Goal: Task Accomplishment & Management: Manage account settings

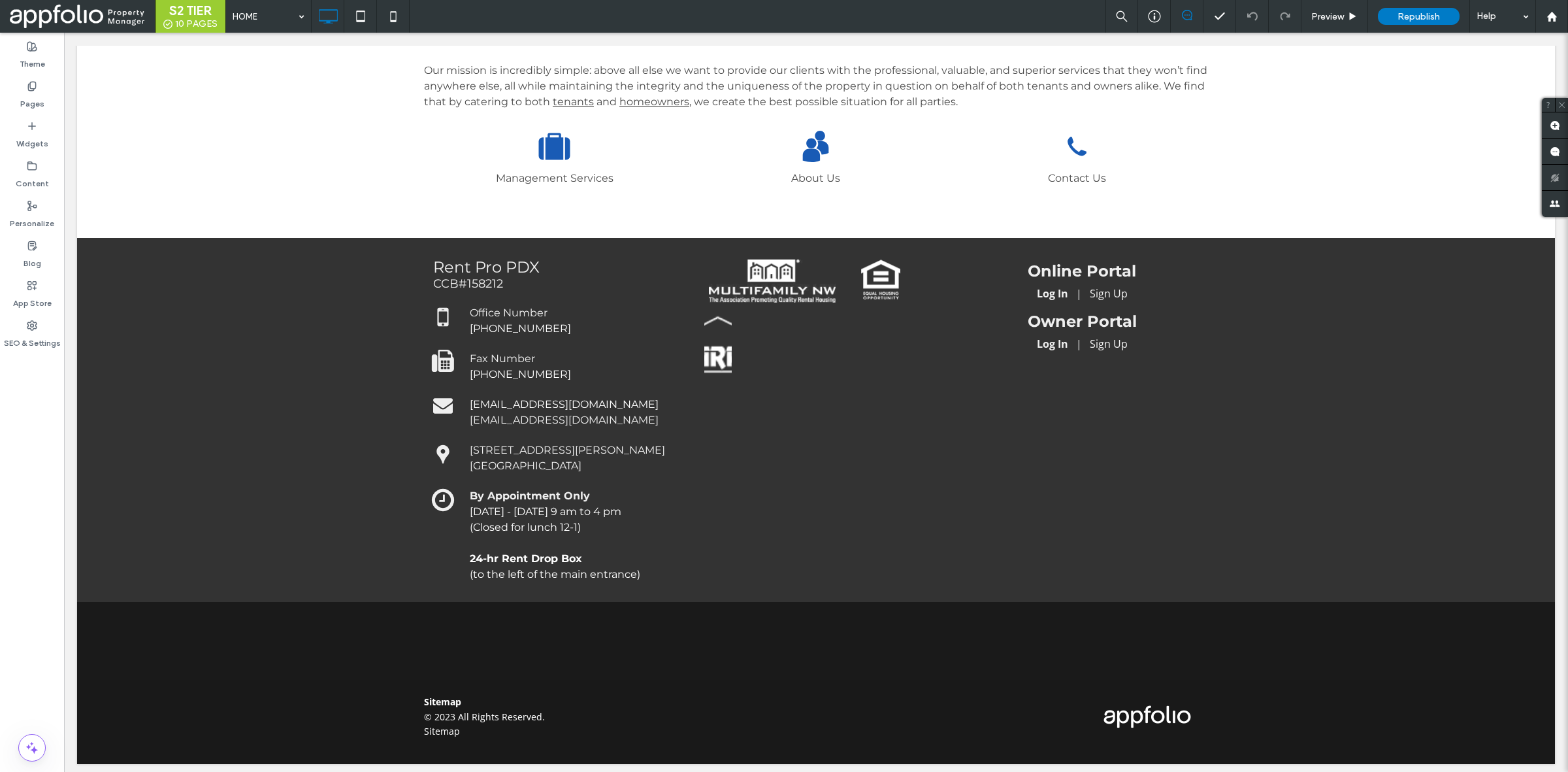
scroll to position [662, 0]
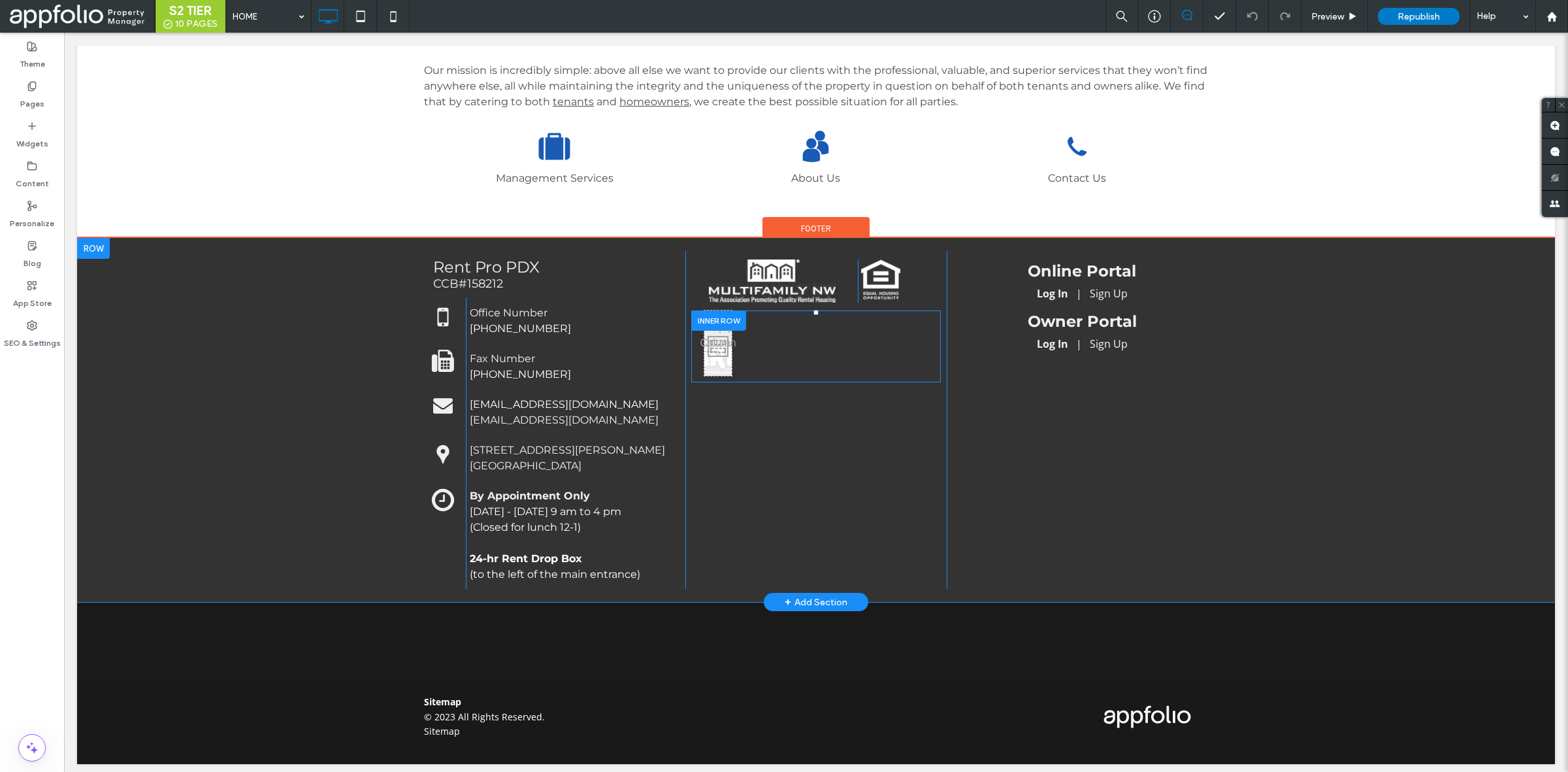
click at [723, 364] on div "Click To Paste" at bounding box center [719, 343] width 28 height 65
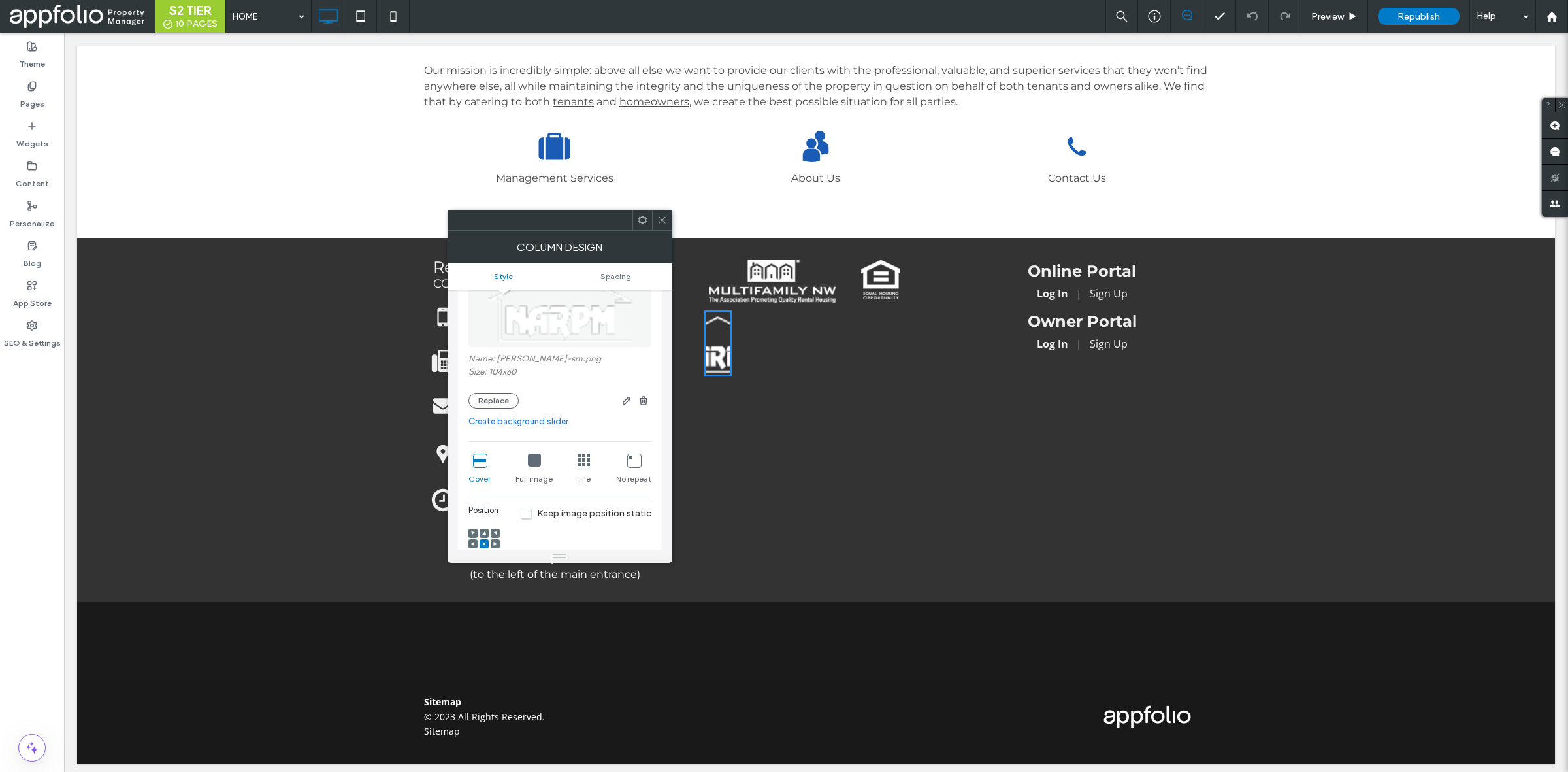
scroll to position [134, 0]
click at [535, 465] on icon at bounding box center [534, 458] width 13 height 13
click at [665, 219] on icon at bounding box center [663, 220] width 10 height 10
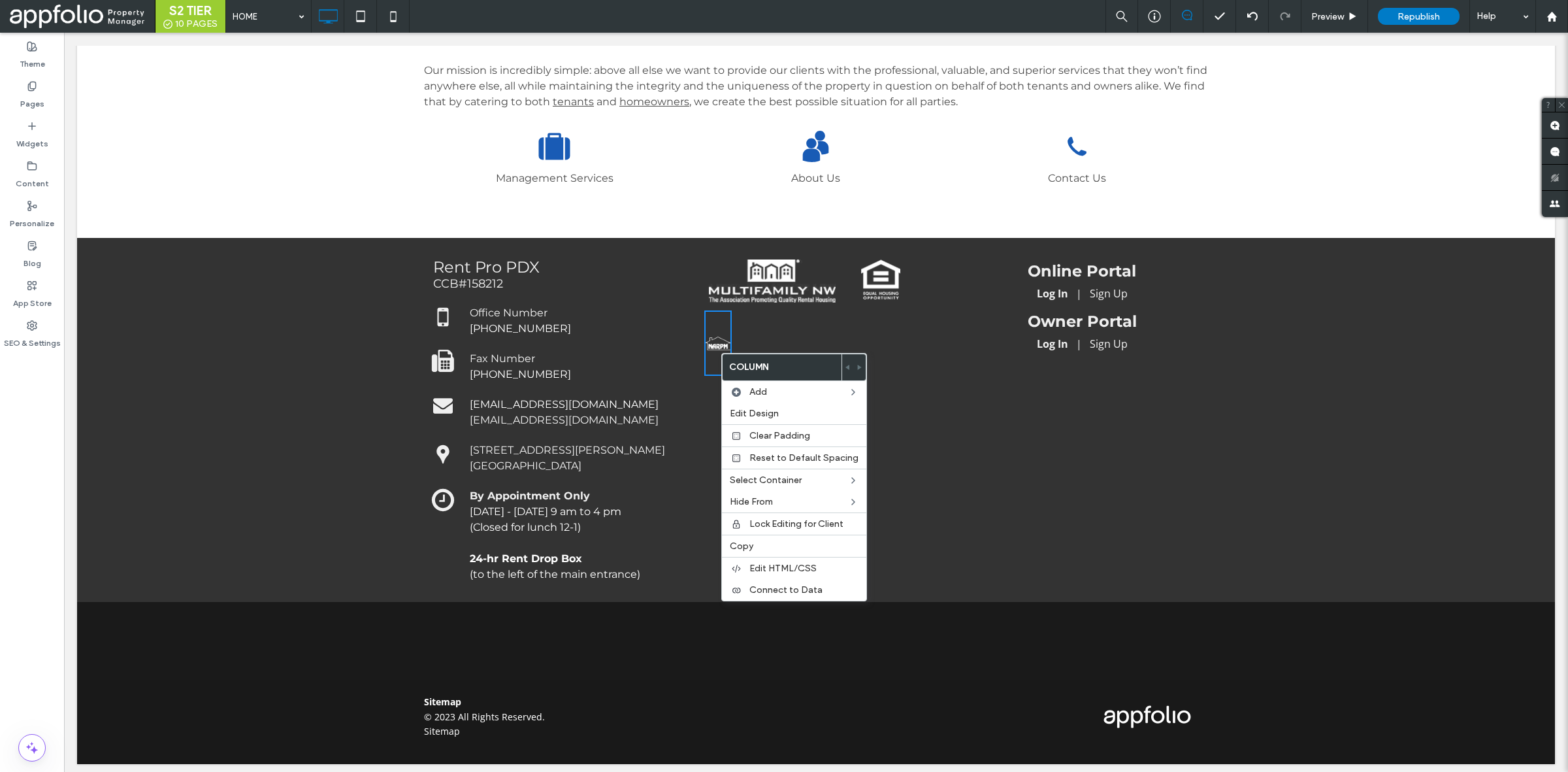
click at [862, 333] on div "Click To Paste" at bounding box center [816, 343] width 223 height 65
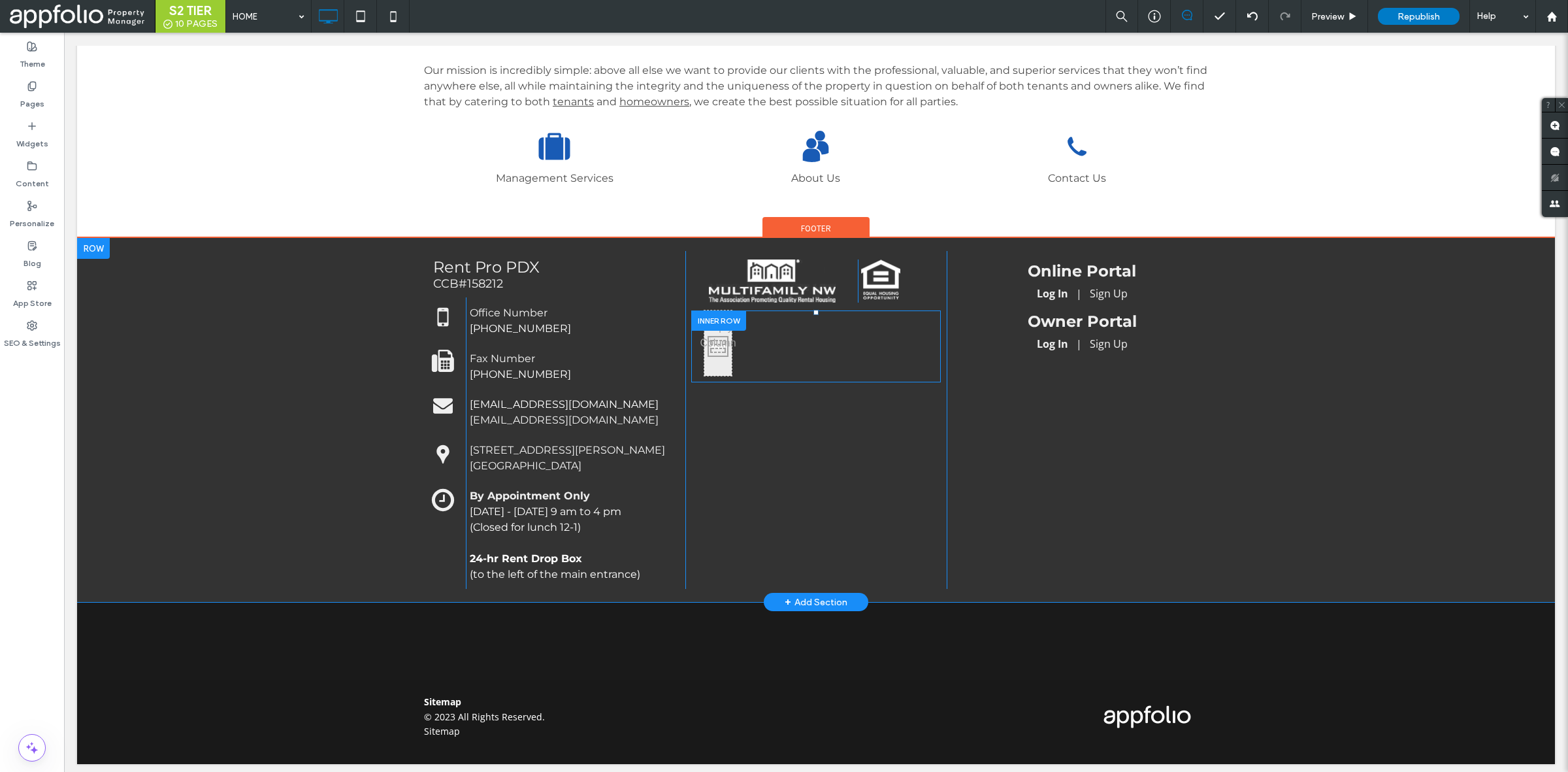
click at [708, 362] on div "Click To Paste" at bounding box center [719, 343] width 28 height 65
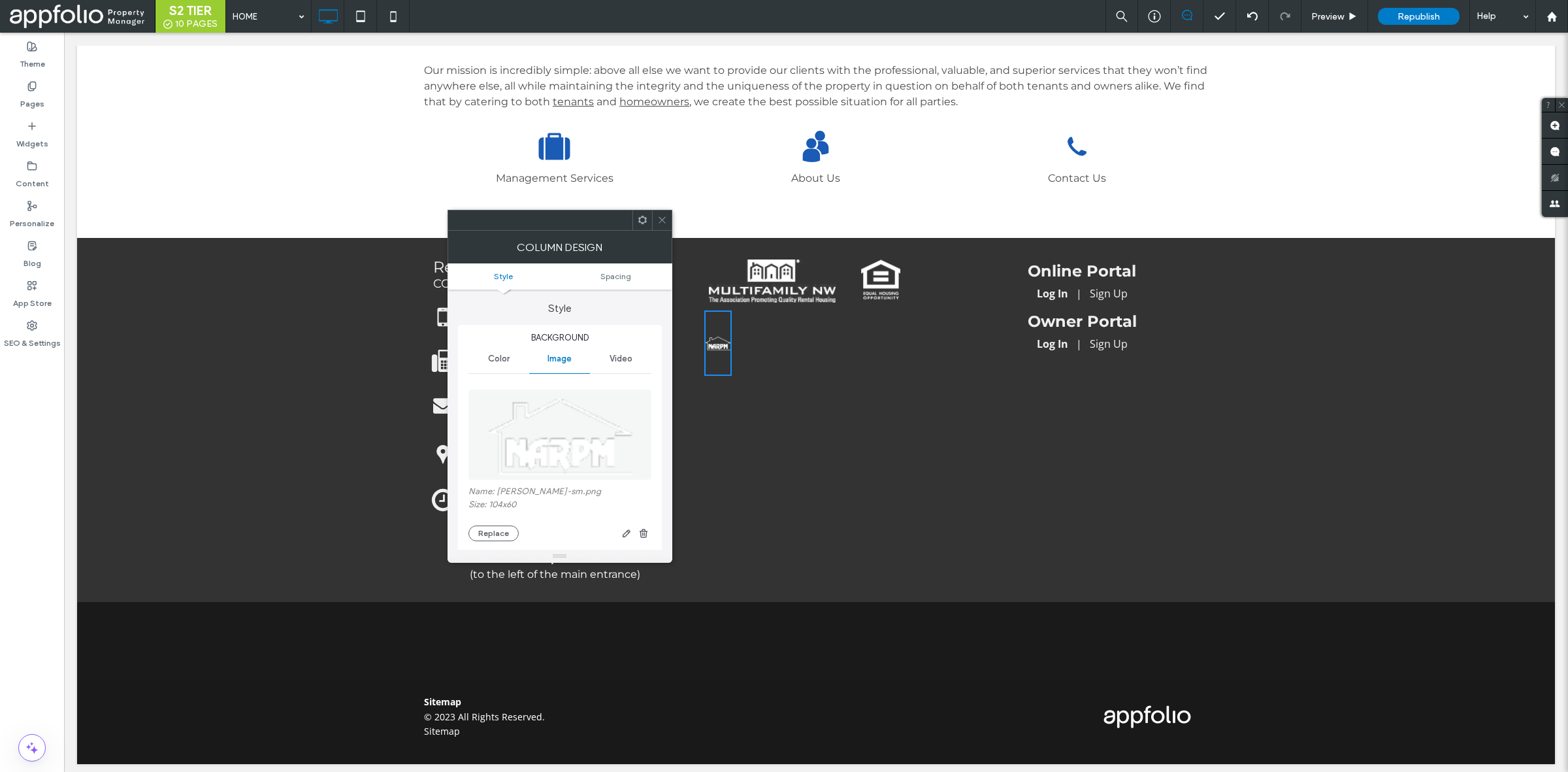
click at [492, 364] on span "Color" at bounding box center [499, 359] width 22 height 11
click at [557, 358] on span "Image" at bounding box center [559, 359] width 25 height 11
click at [586, 426] on icon at bounding box center [584, 420] width 13 height 13
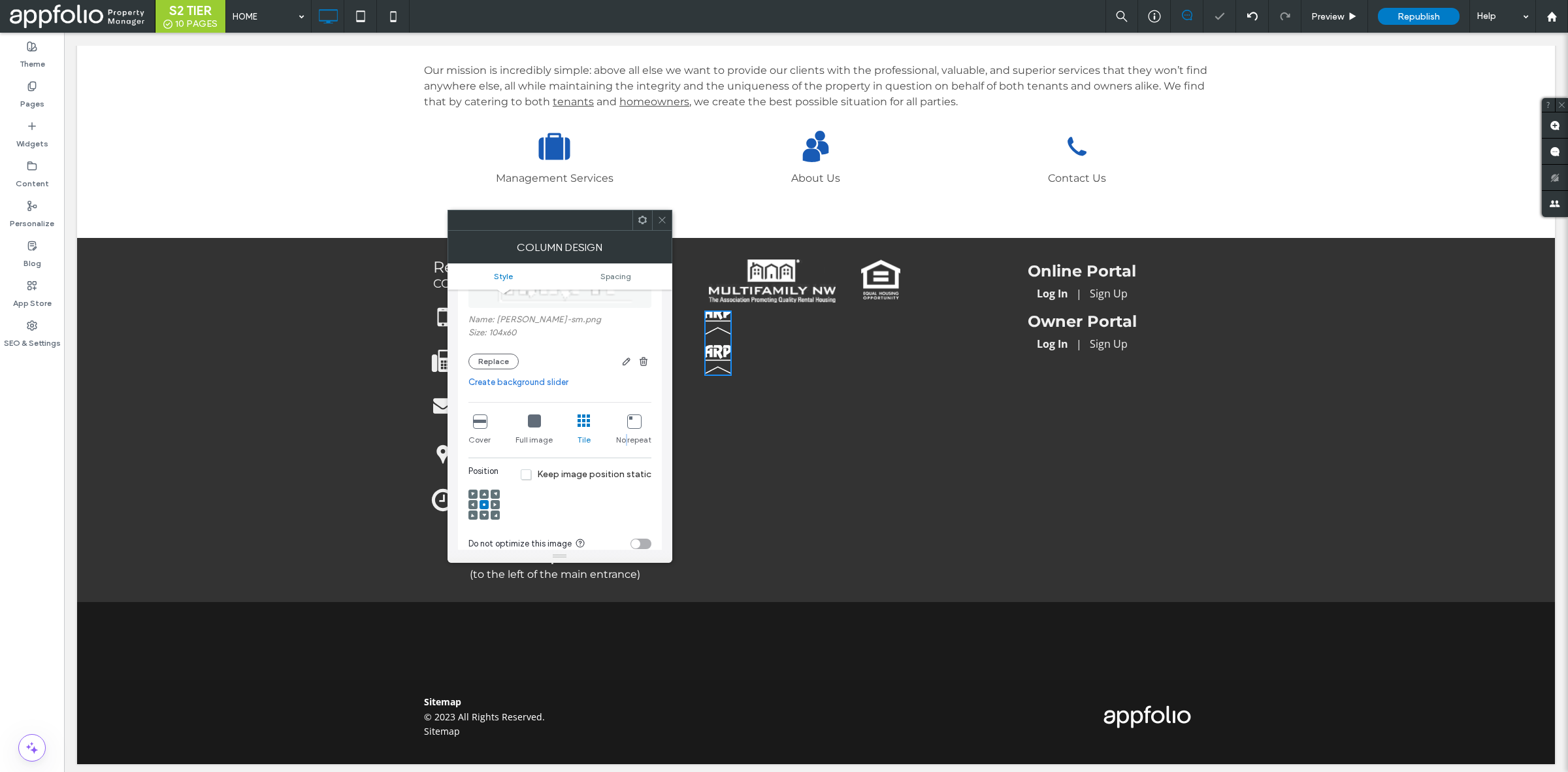
click at [627, 437] on span "No repeat" at bounding box center [634, 440] width 35 height 12
click at [482, 426] on icon at bounding box center [479, 420] width 13 height 13
click at [536, 426] on icon at bounding box center [534, 420] width 13 height 13
click at [476, 433] on div "Cover" at bounding box center [480, 430] width 23 height 42
click at [658, 217] on icon at bounding box center [663, 220] width 10 height 10
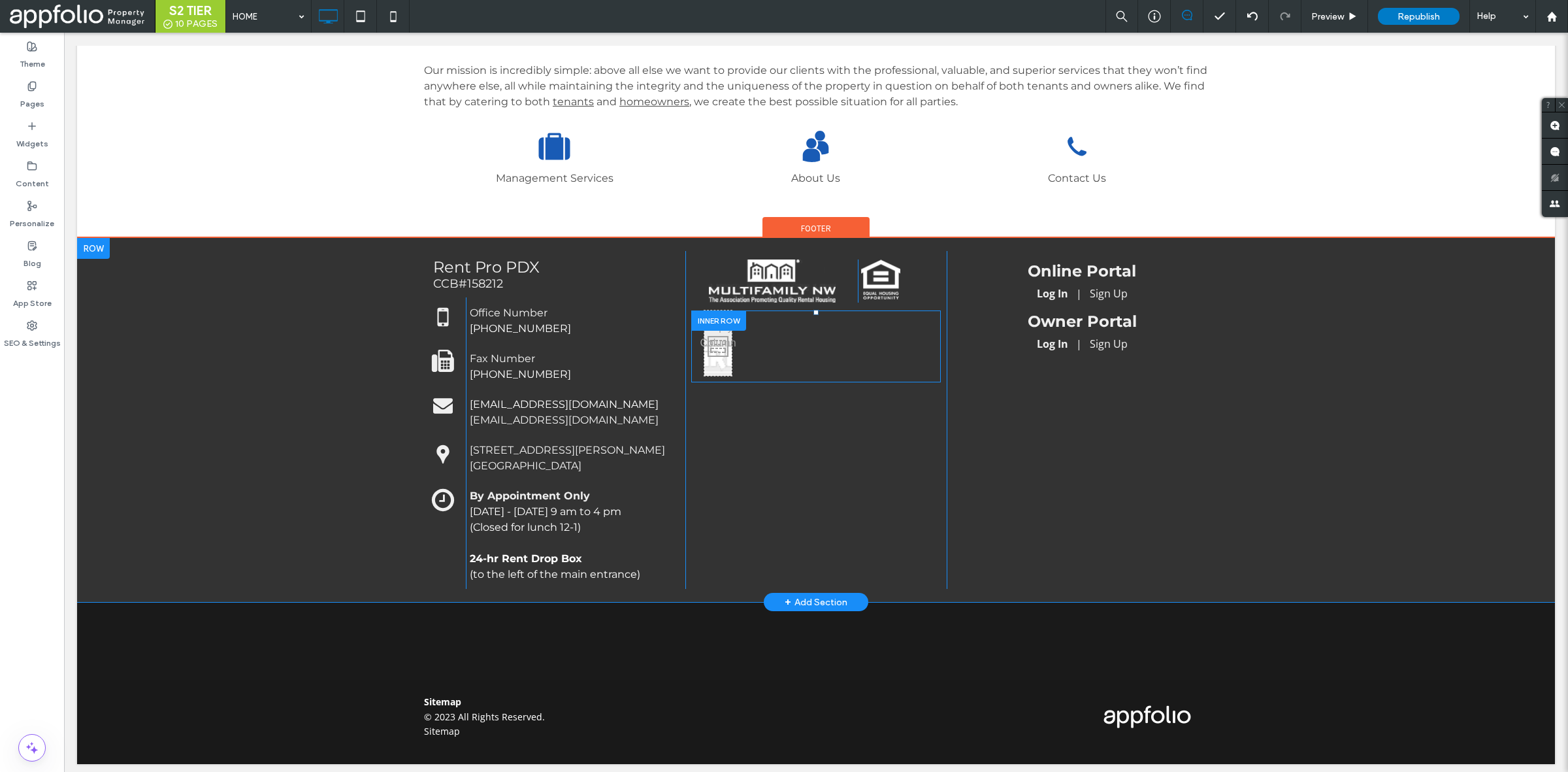
click at [714, 360] on div "Click To Paste" at bounding box center [719, 343] width 28 height 65
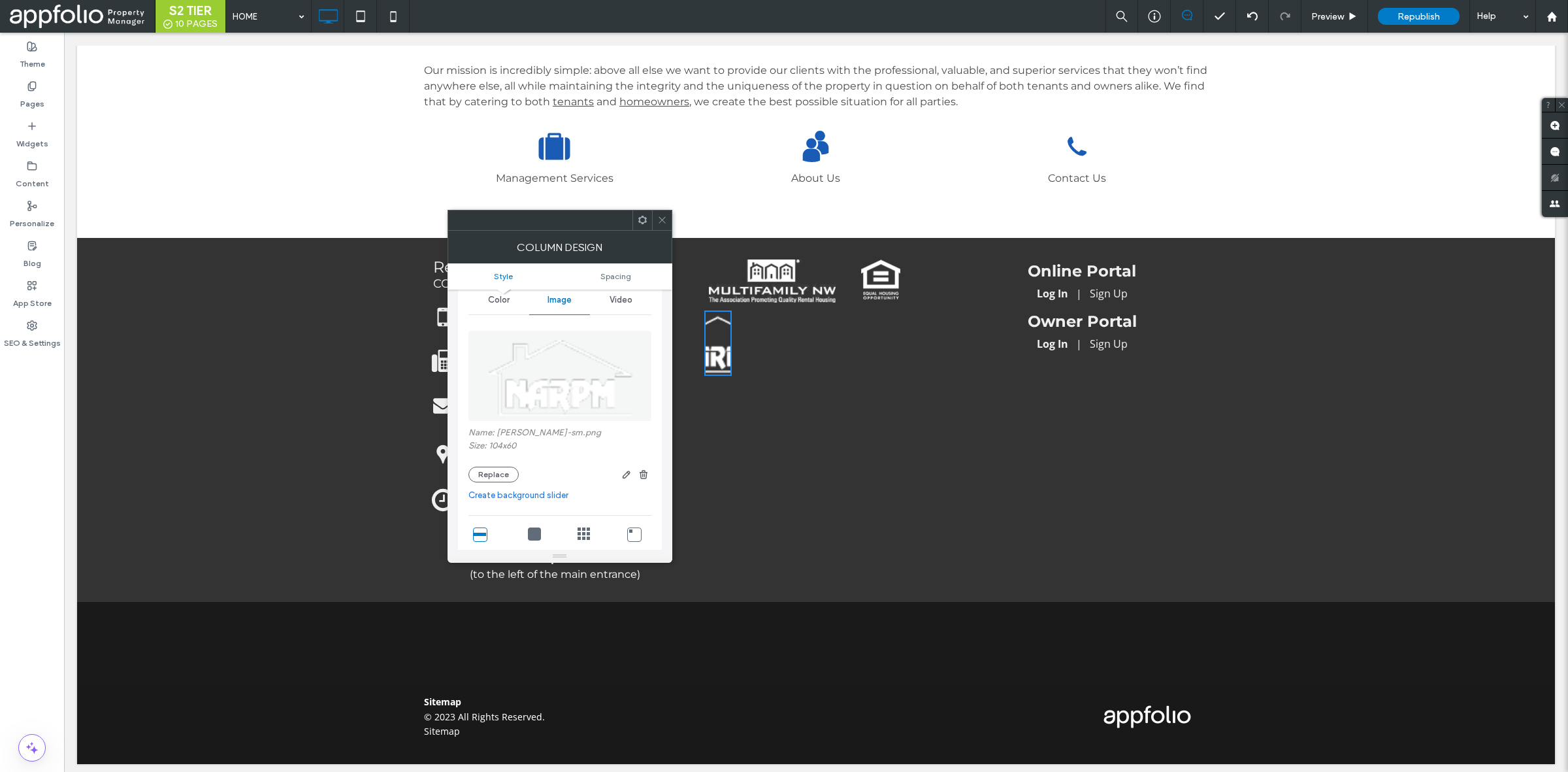
scroll to position [57, 0]
click at [666, 217] on icon at bounding box center [663, 220] width 10 height 10
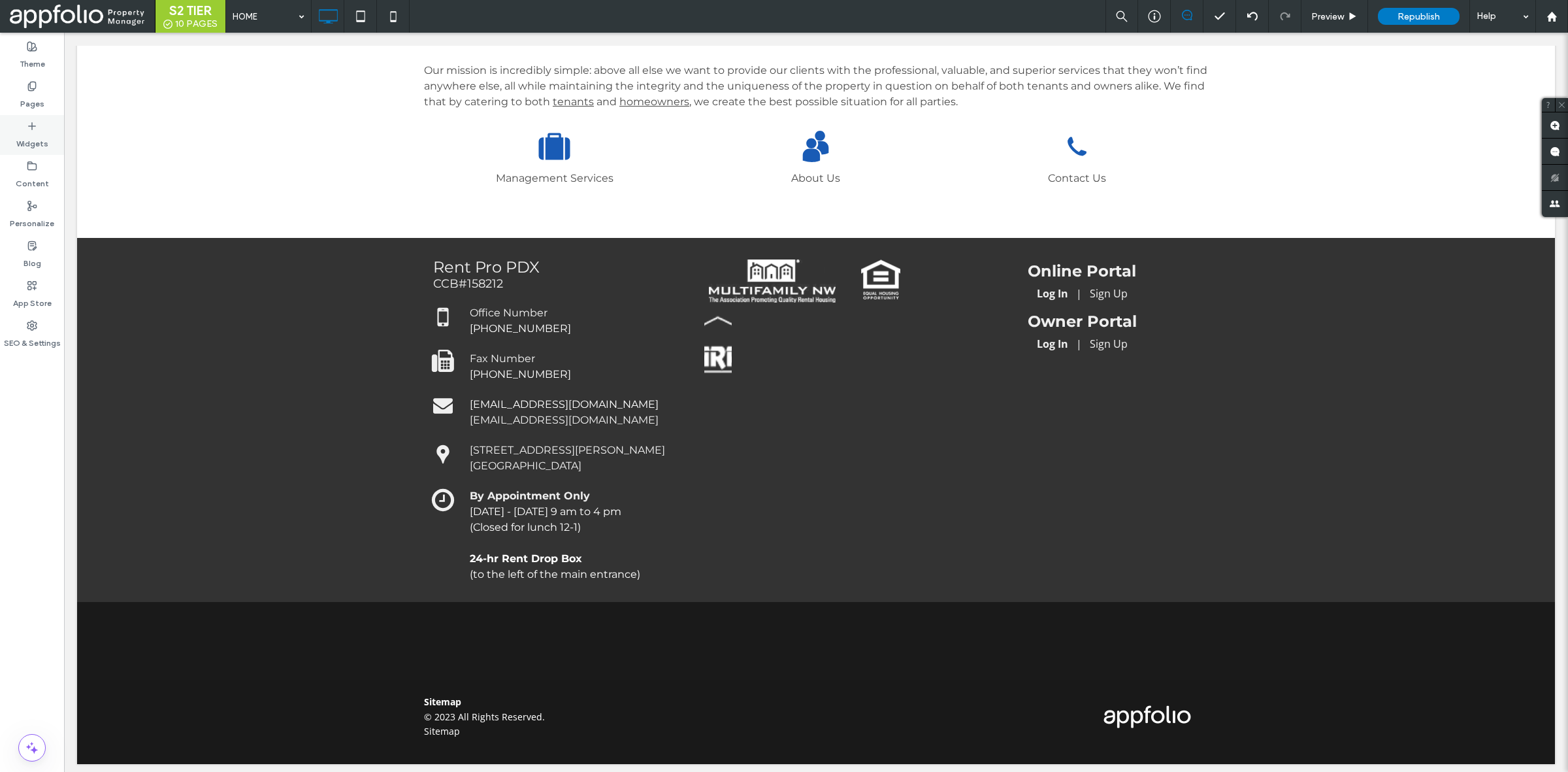
click at [44, 126] on div "Widgets" at bounding box center [31, 135] width 64 height 40
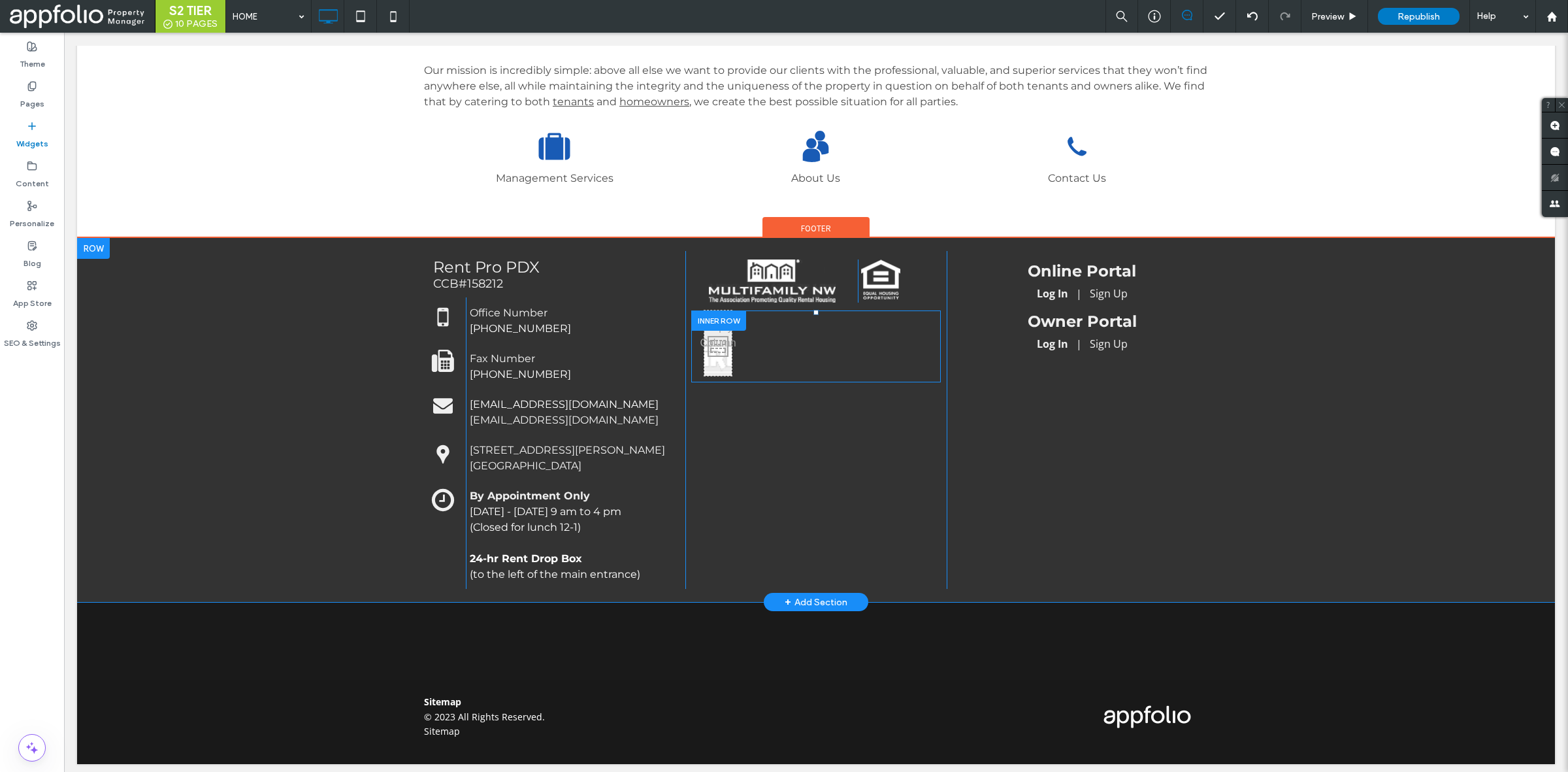
drag, startPoint x: 235, startPoint y: 217, endPoint x: 746, endPoint y: 321, distance: 521.5
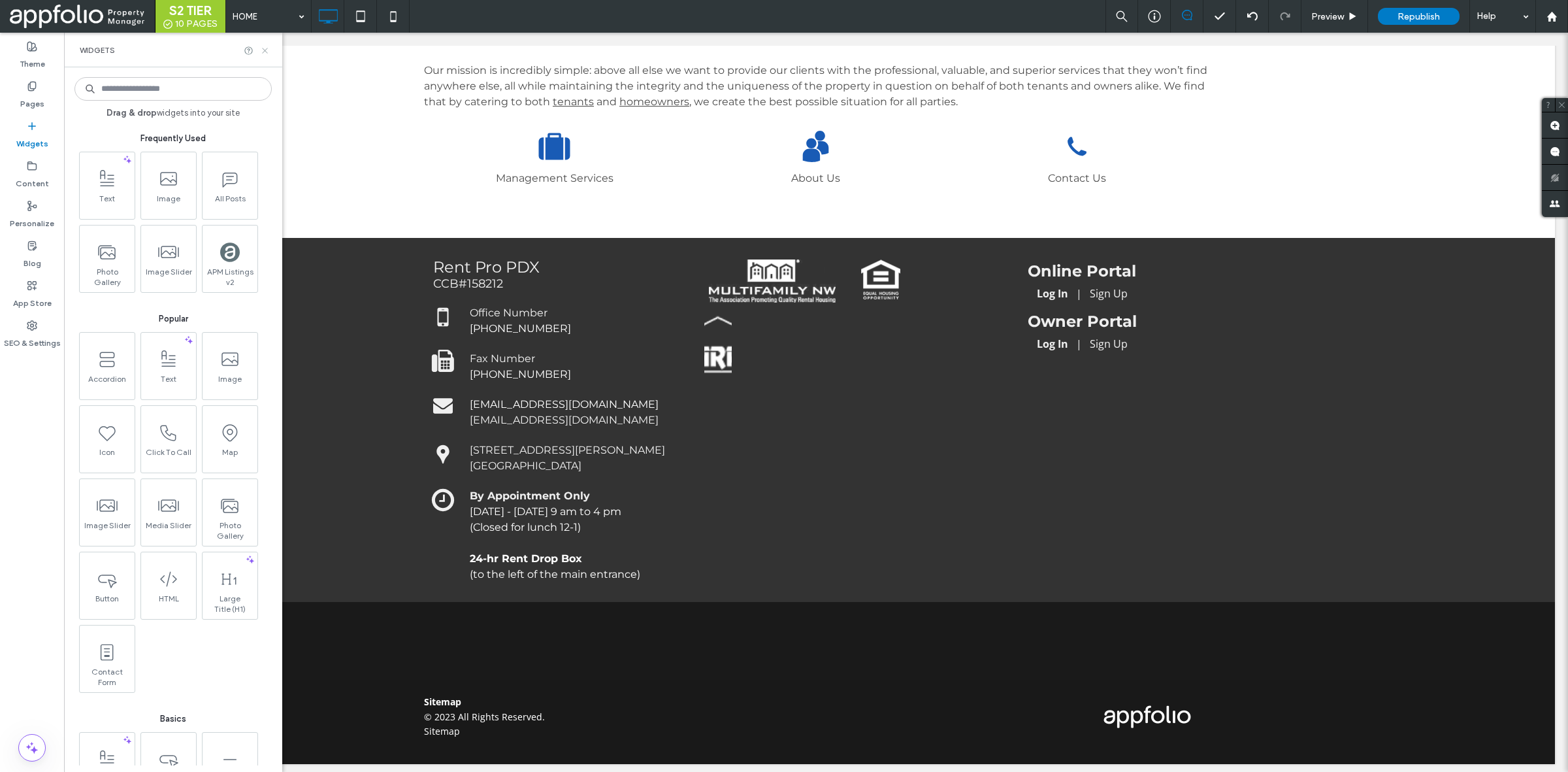
click at [262, 52] on icon at bounding box center [265, 51] width 10 height 10
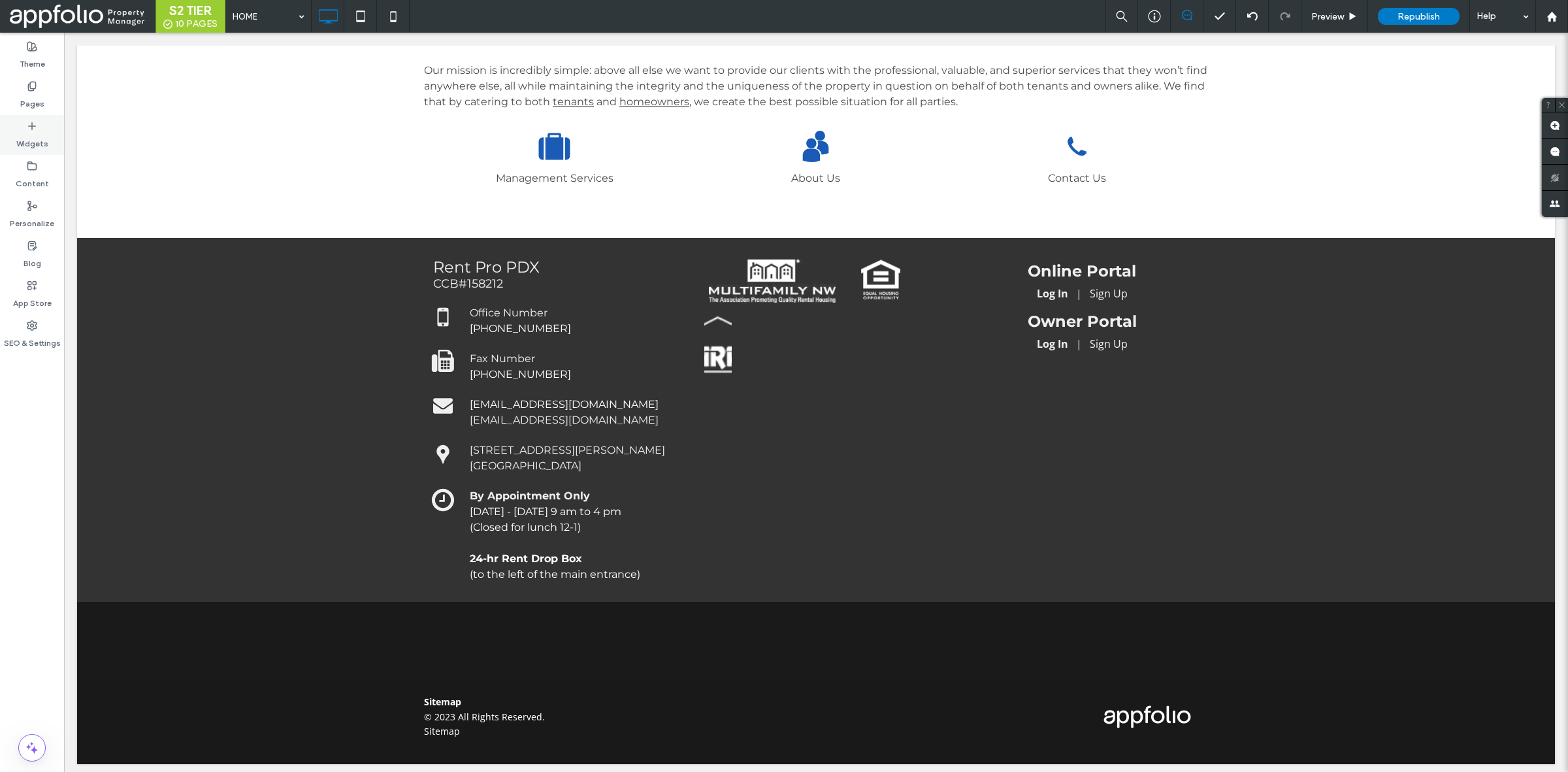
click at [48, 128] on div "Widgets" at bounding box center [31, 135] width 64 height 40
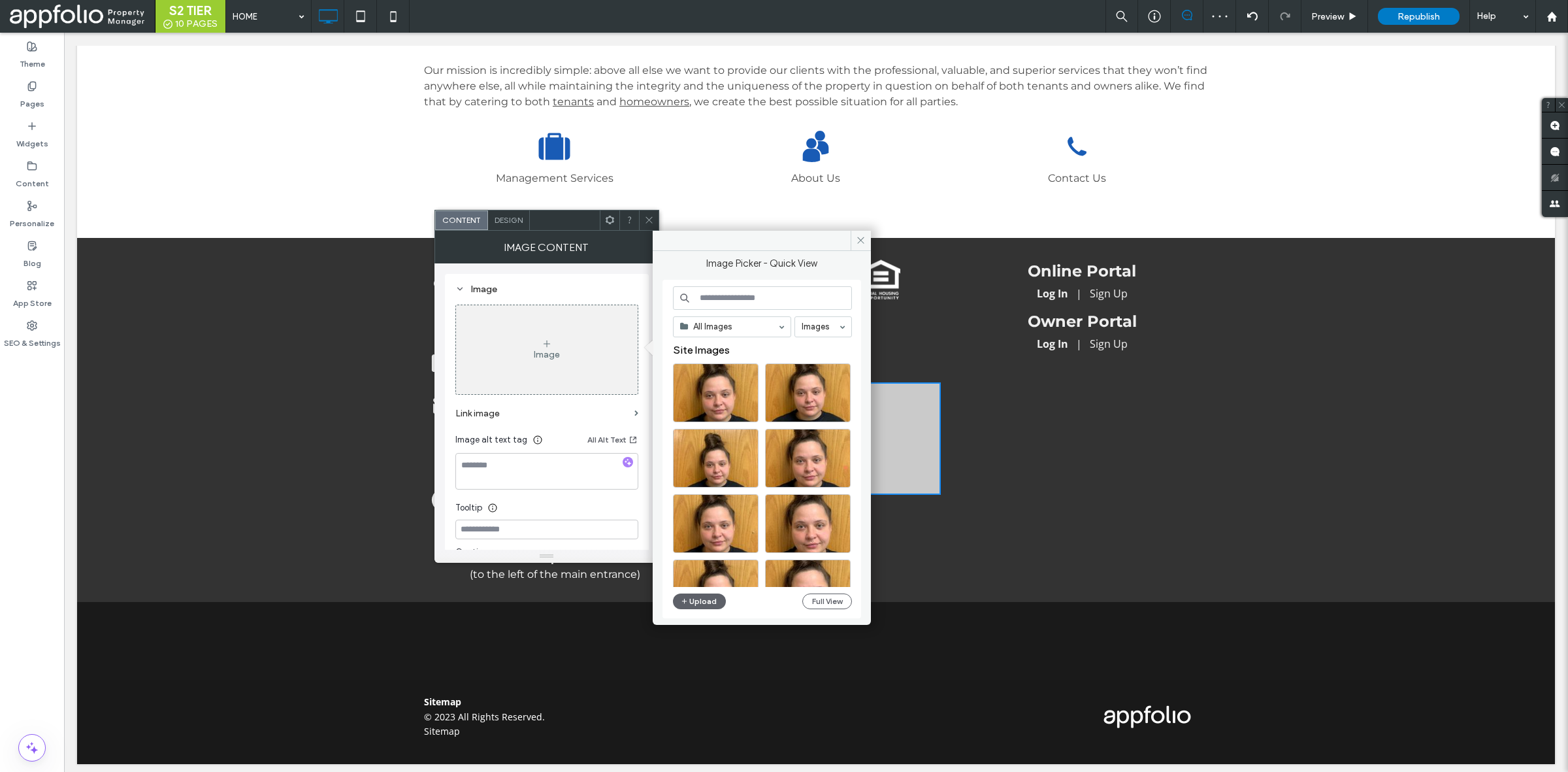
click at [551, 356] on div "Image" at bounding box center [547, 354] width 27 height 11
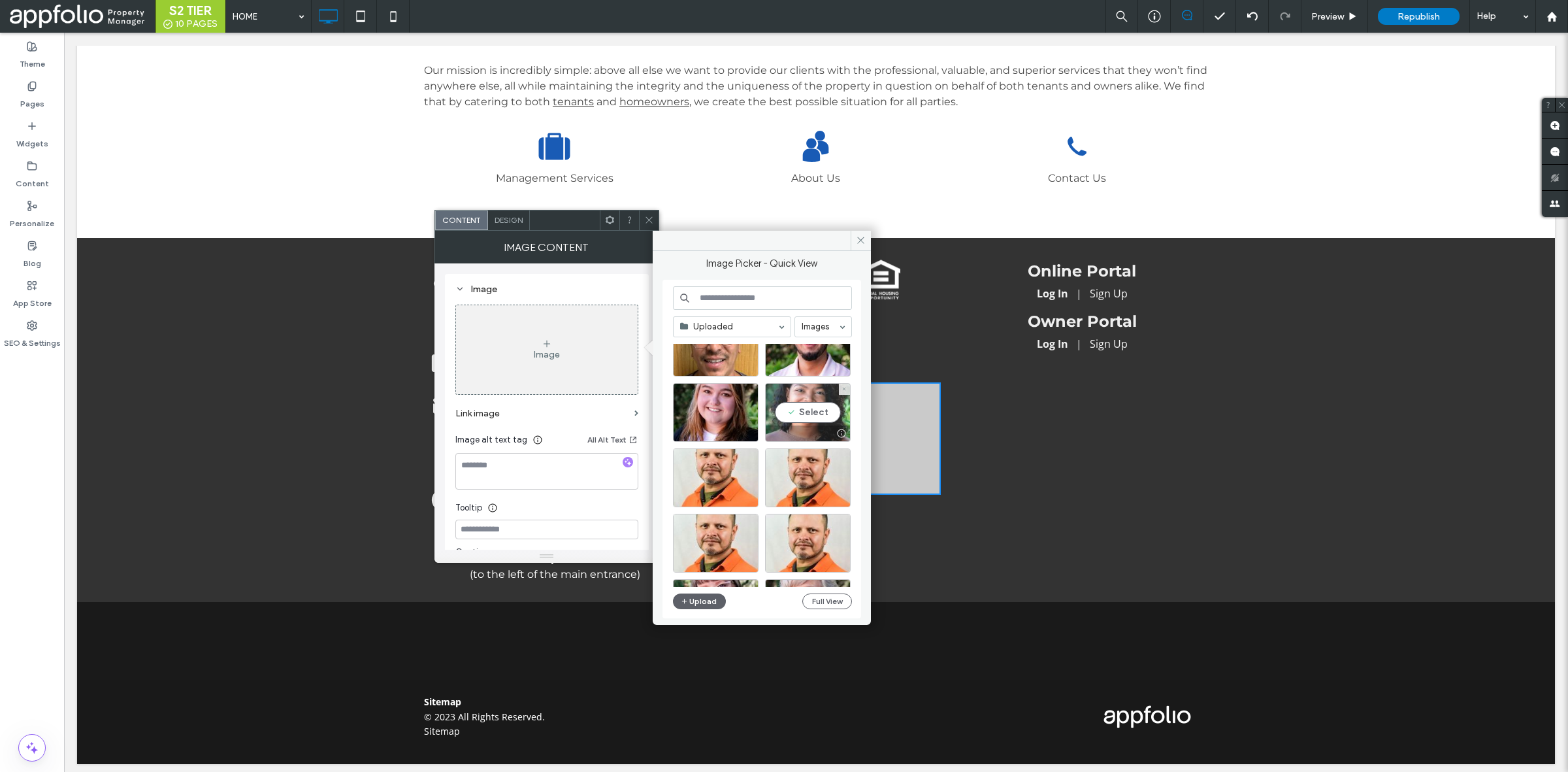
scroll to position [1298, 0]
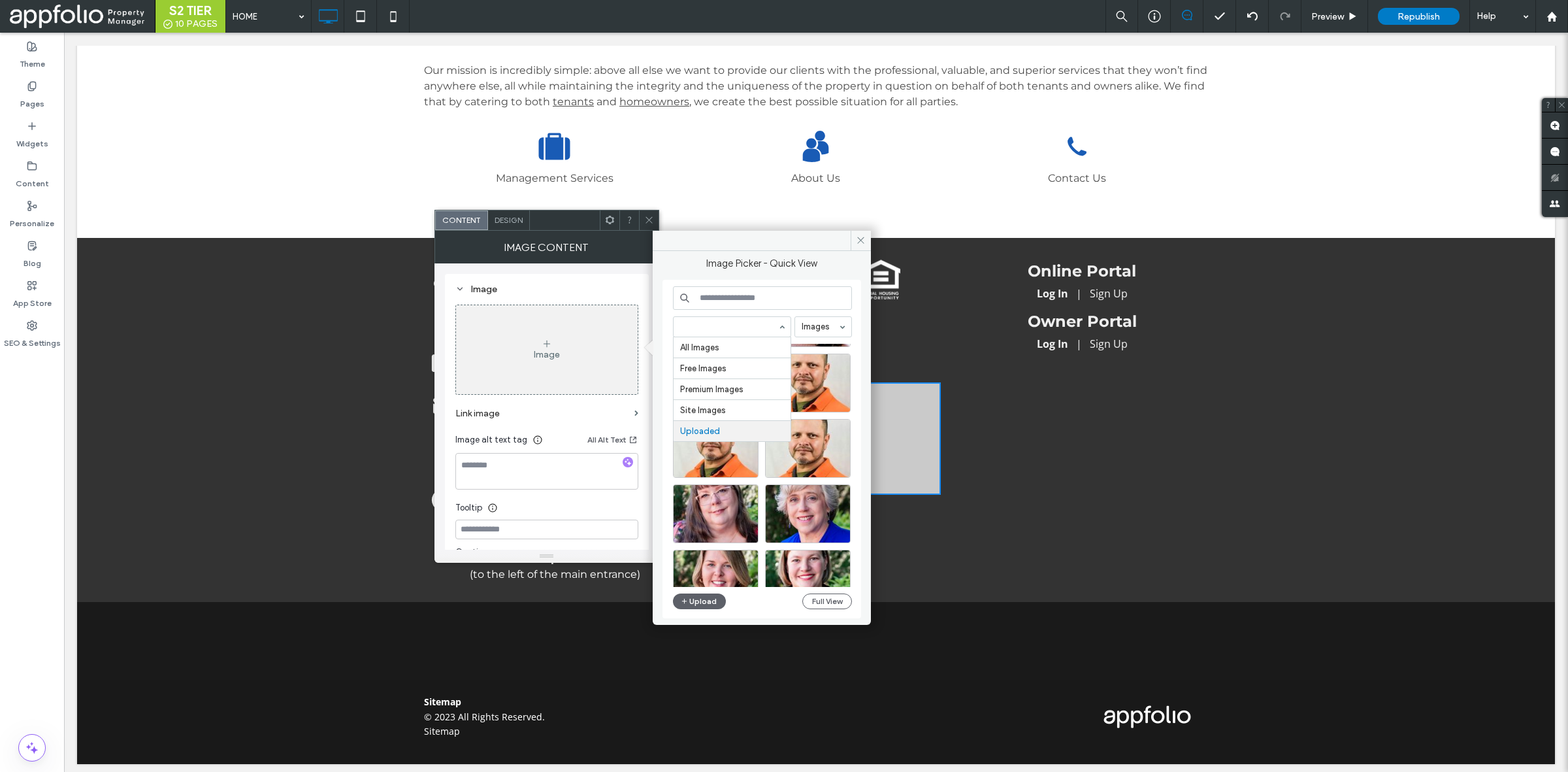
click at [775, 323] on input at bounding box center [728, 327] width 97 height 9
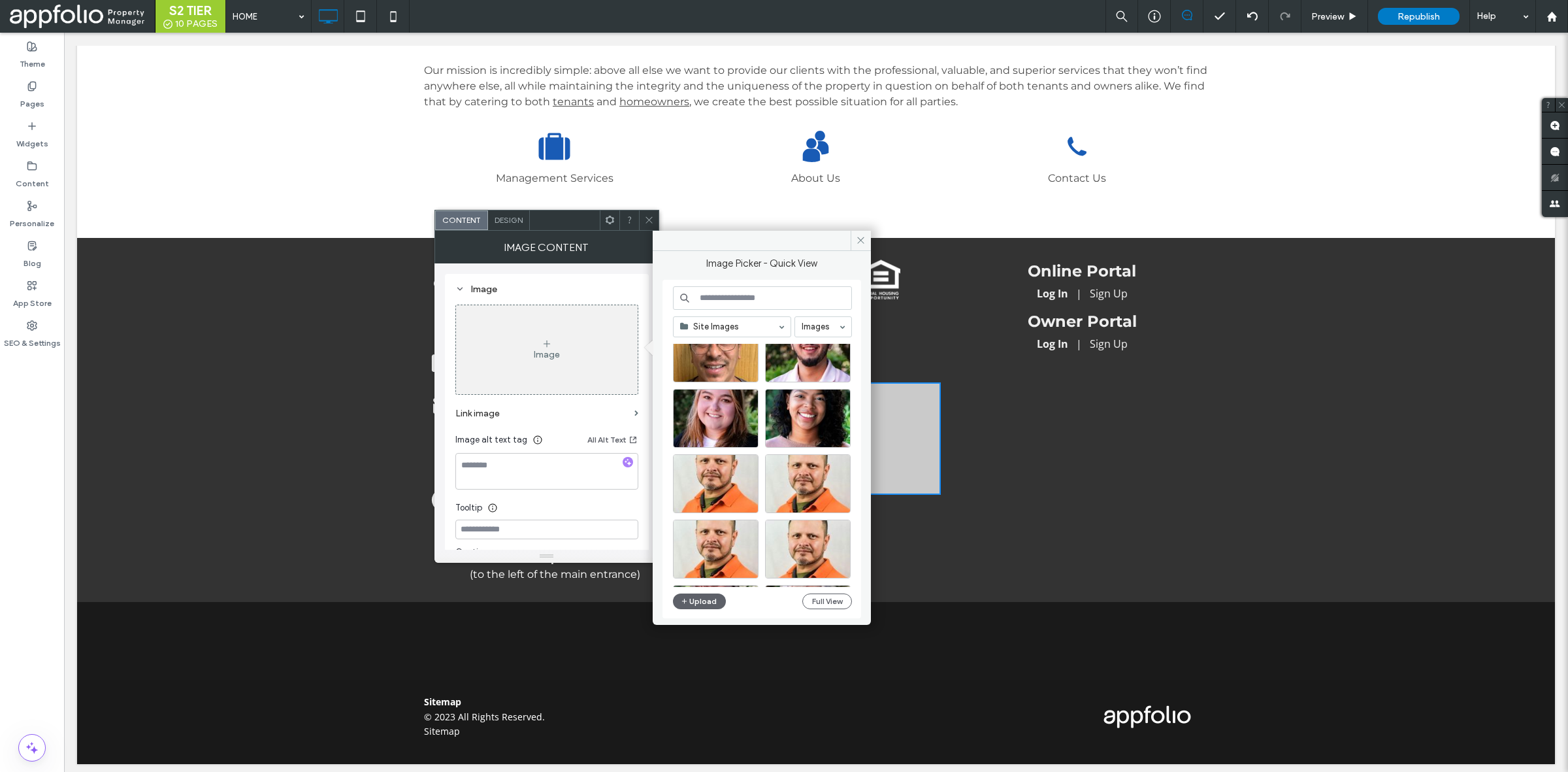
scroll to position [1338, 0]
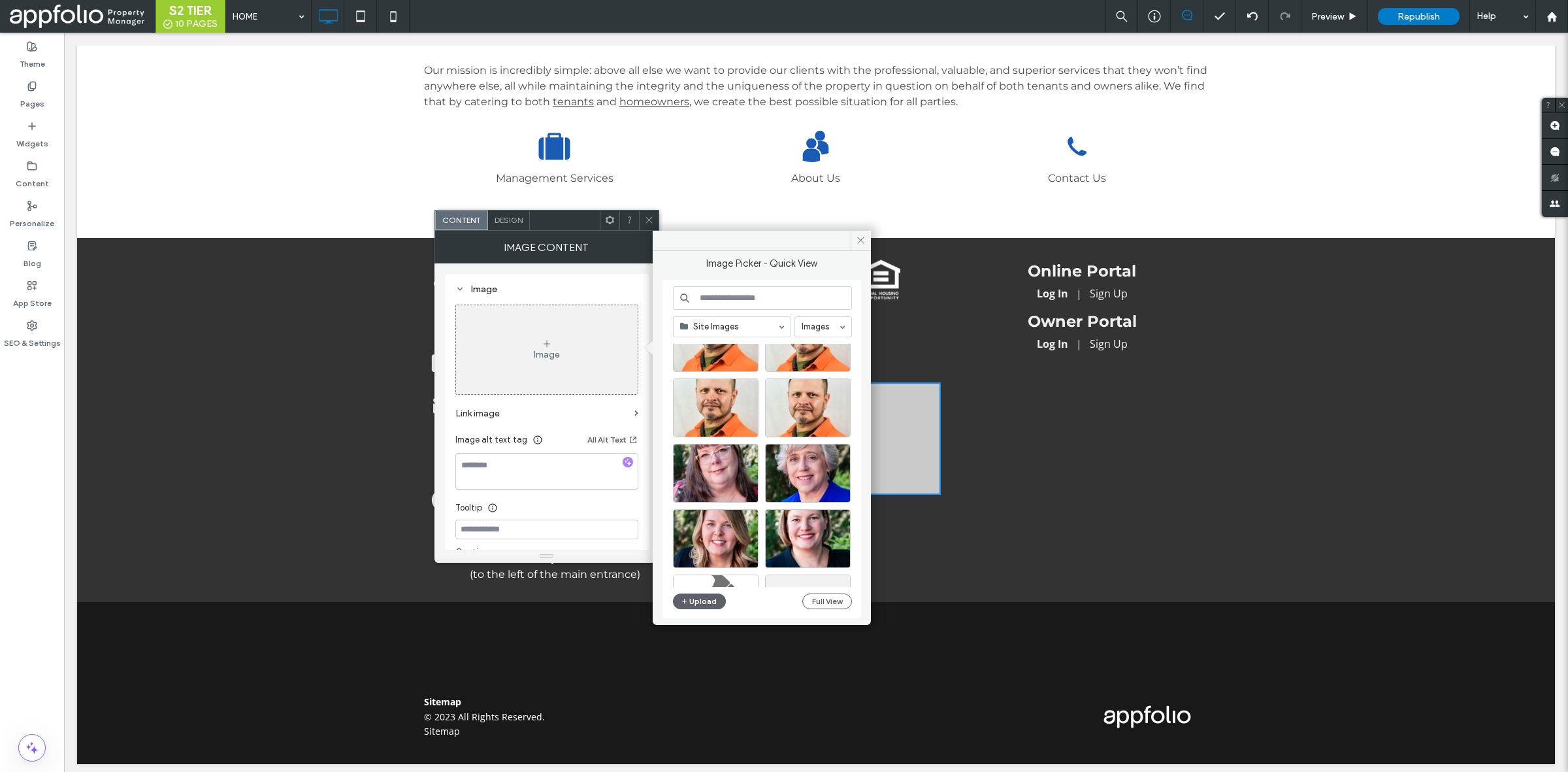
click at [649, 217] on icon at bounding box center [649, 220] width 10 height 10
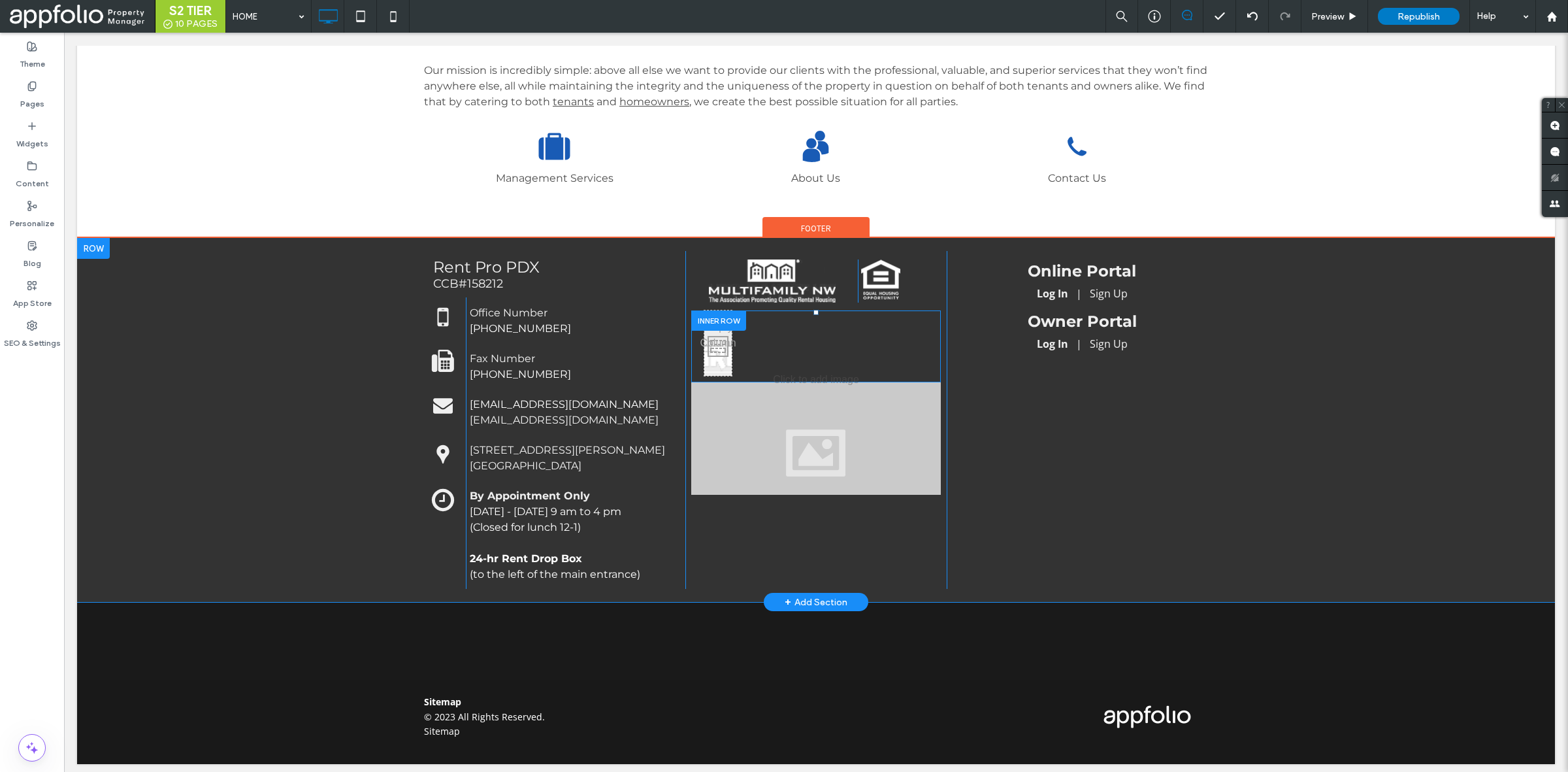
click at [711, 334] on div "Click To Paste" at bounding box center [719, 343] width 28 height 65
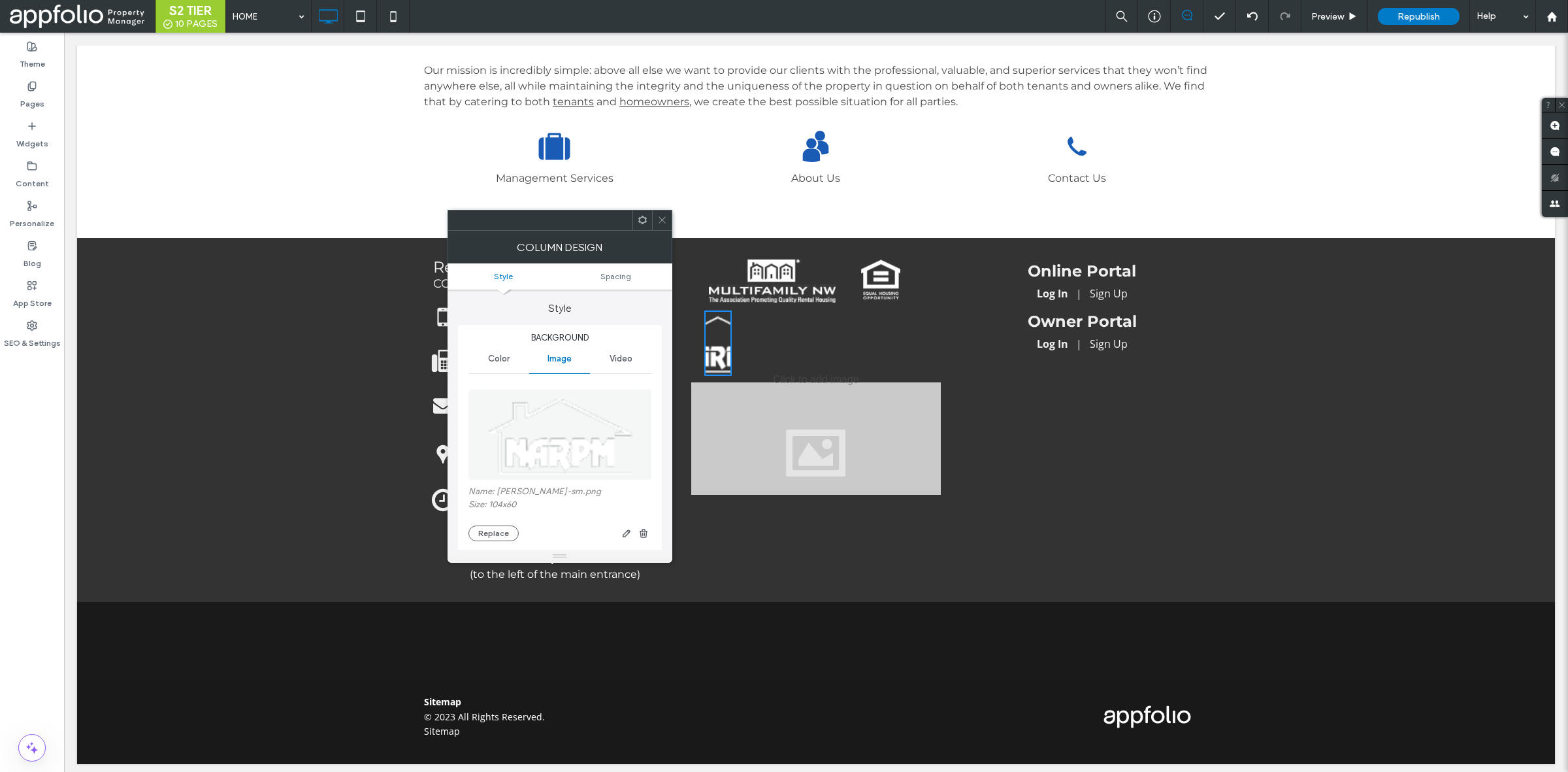
click at [664, 210] on span at bounding box center [663, 220] width 10 height 20
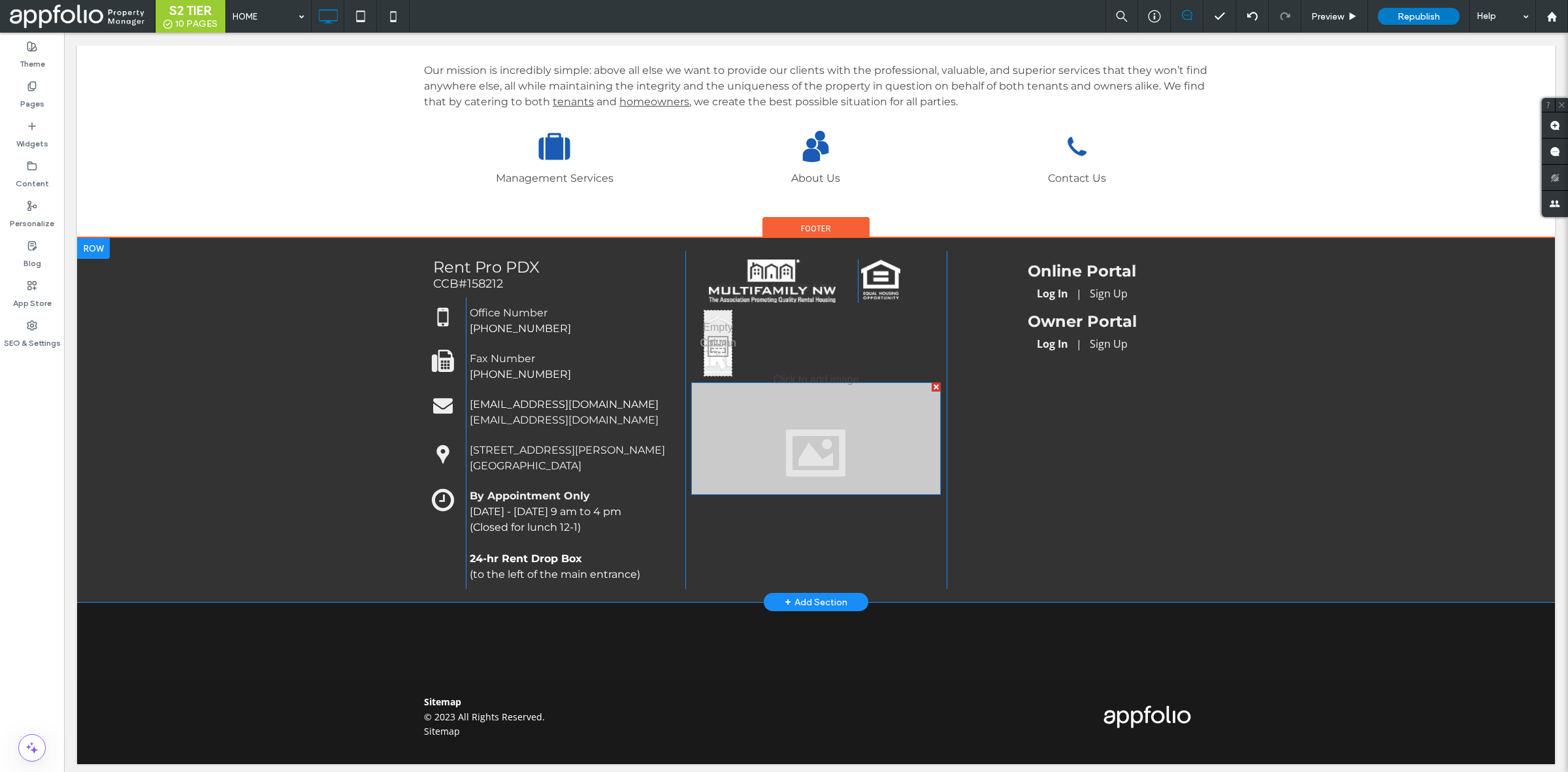
click at [746, 440] on div at bounding box center [816, 439] width 250 height 112
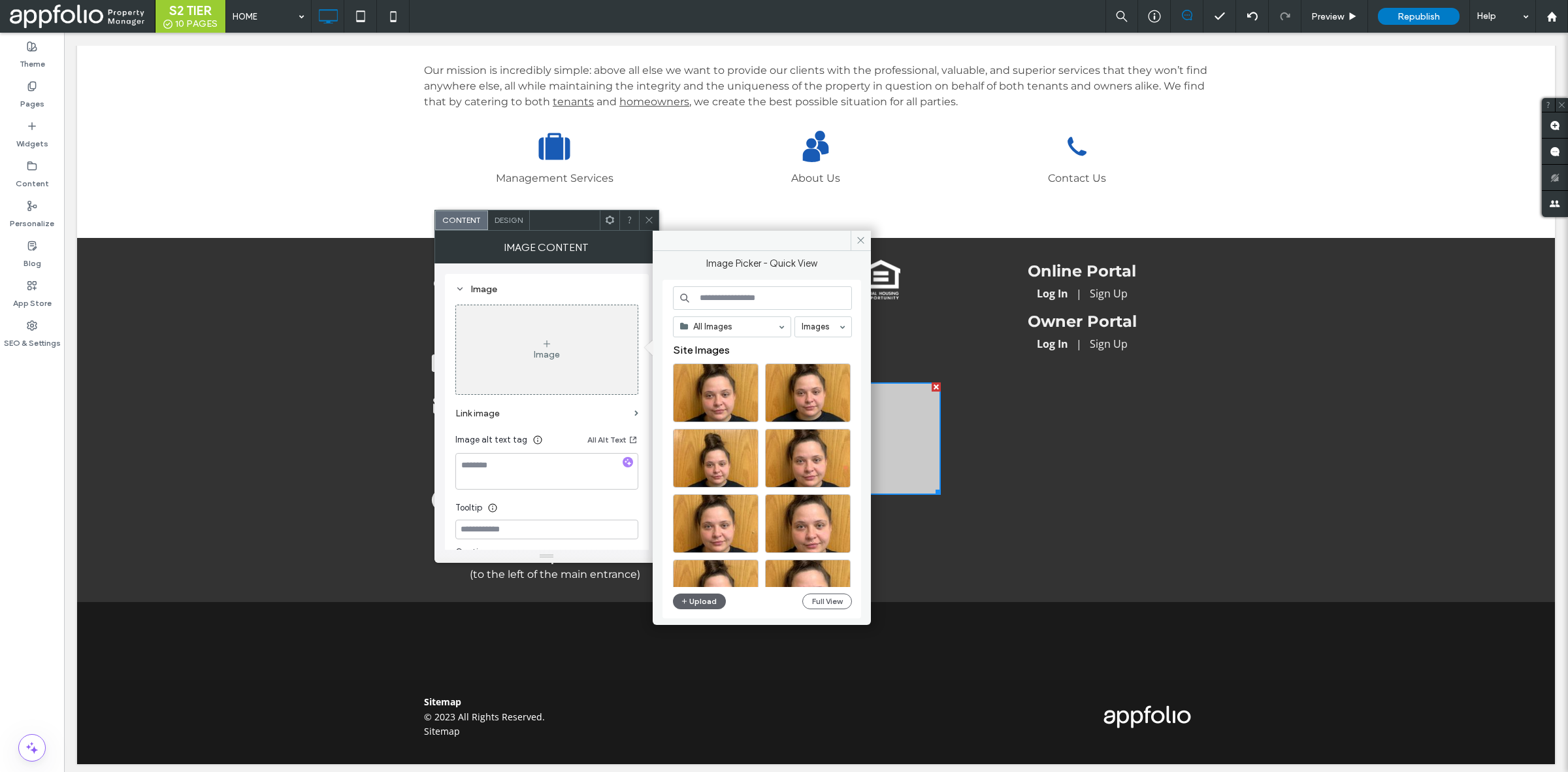
click at [745, 305] on input at bounding box center [763, 298] width 179 height 24
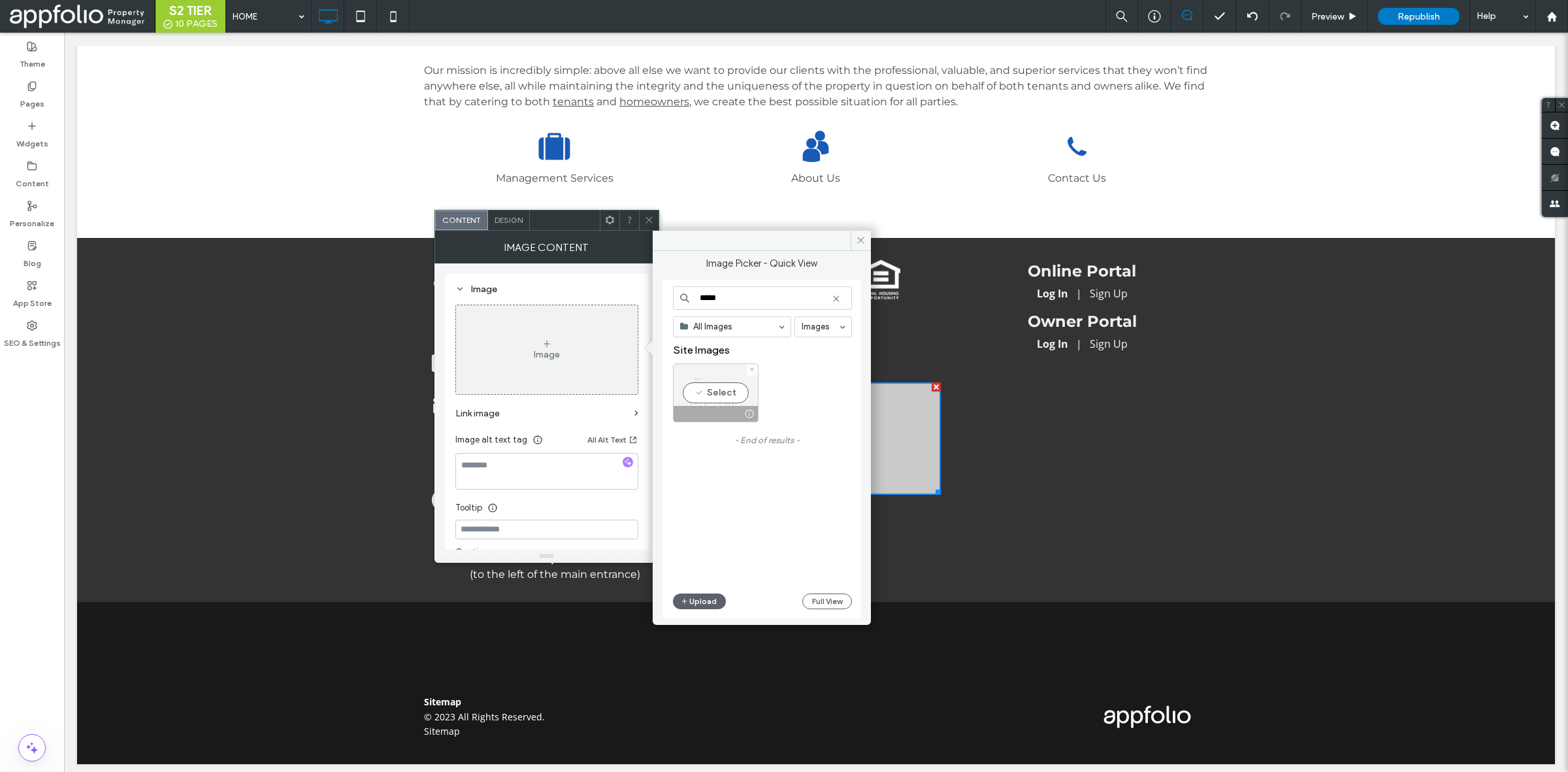
type input "*****"
click at [728, 397] on div "Select" at bounding box center [716, 393] width 86 height 59
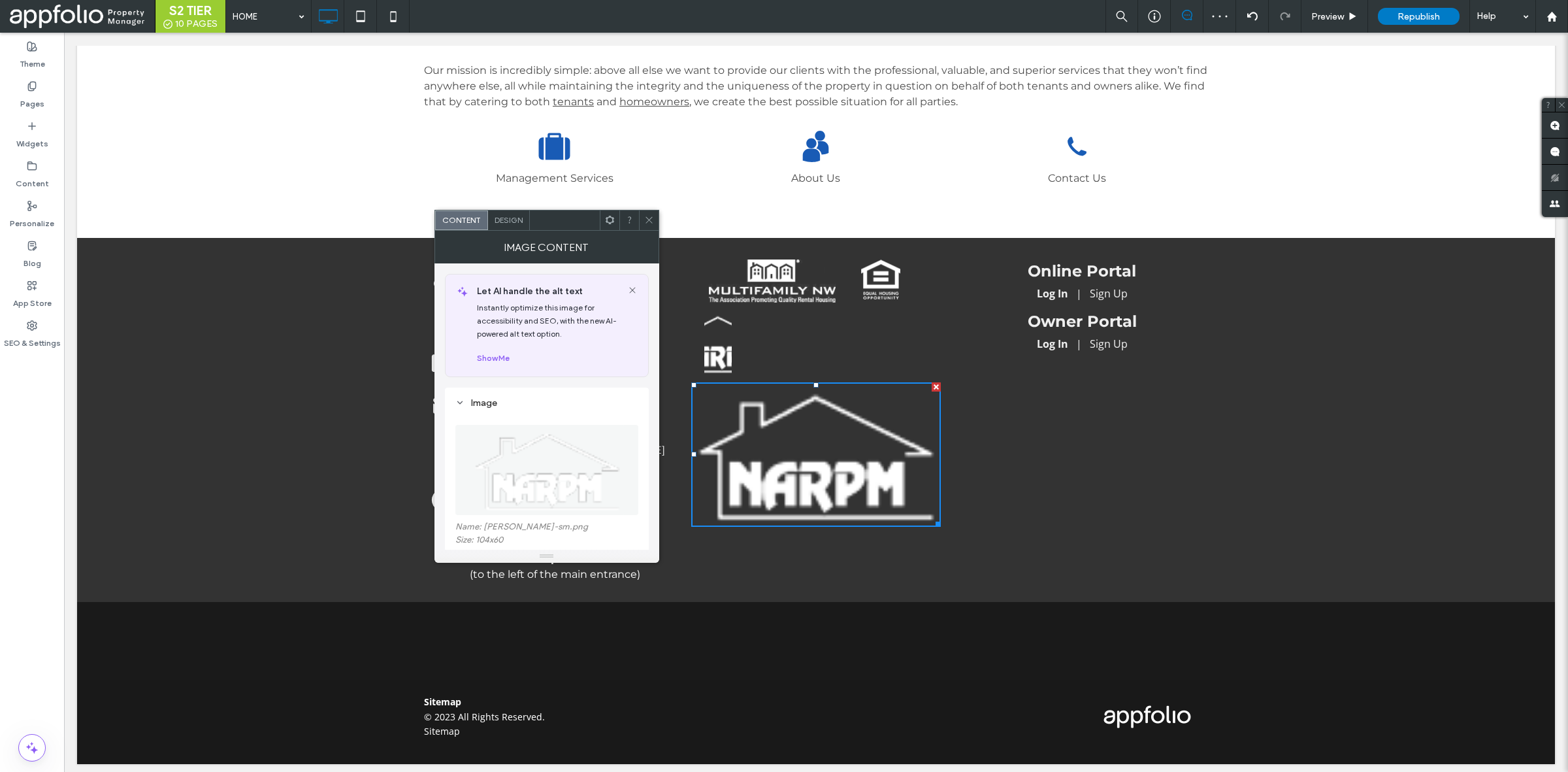
click at [648, 213] on span at bounding box center [649, 220] width 10 height 20
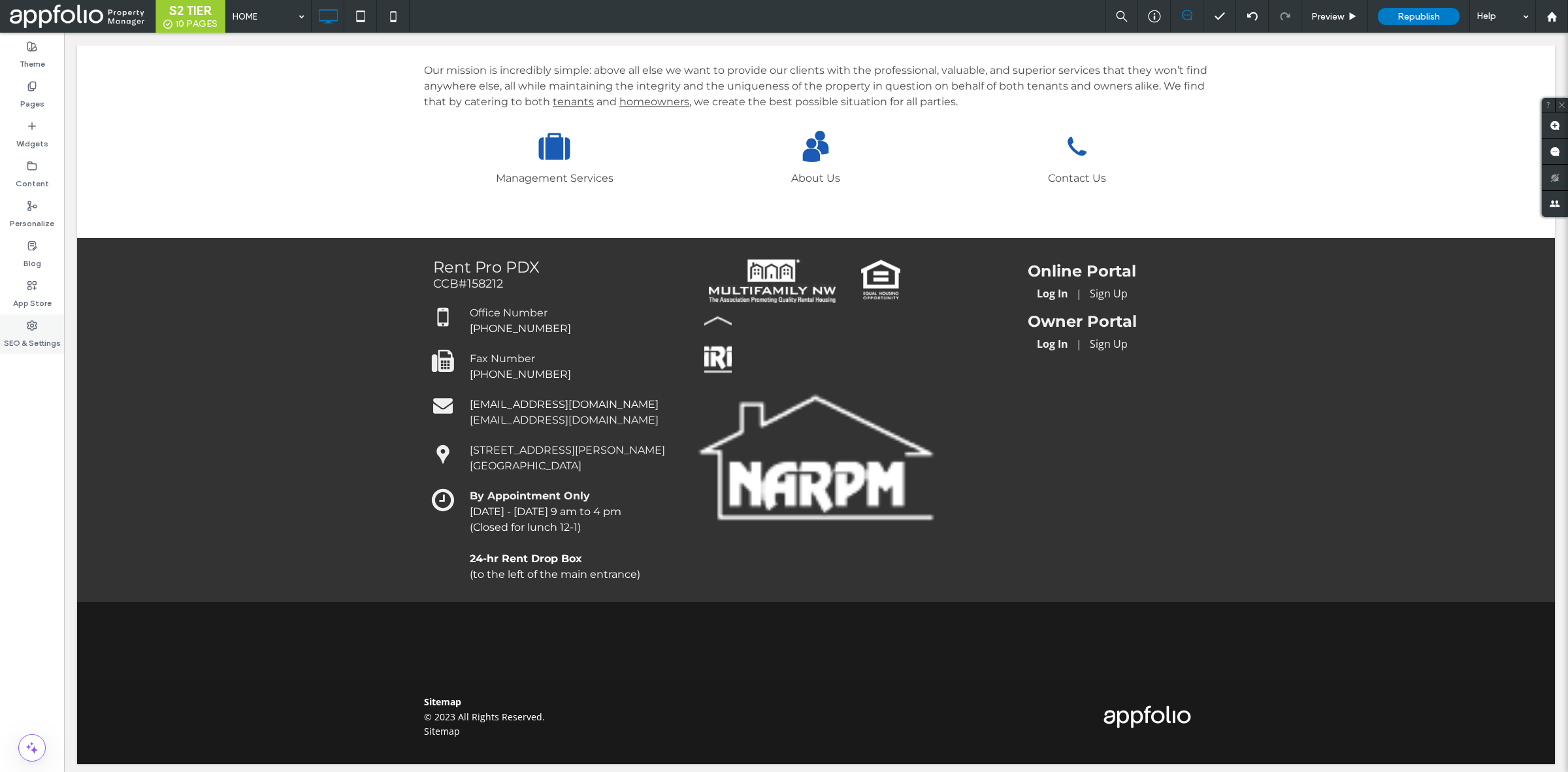
click at [46, 334] on label "SEO & Settings" at bounding box center [32, 339] width 57 height 19
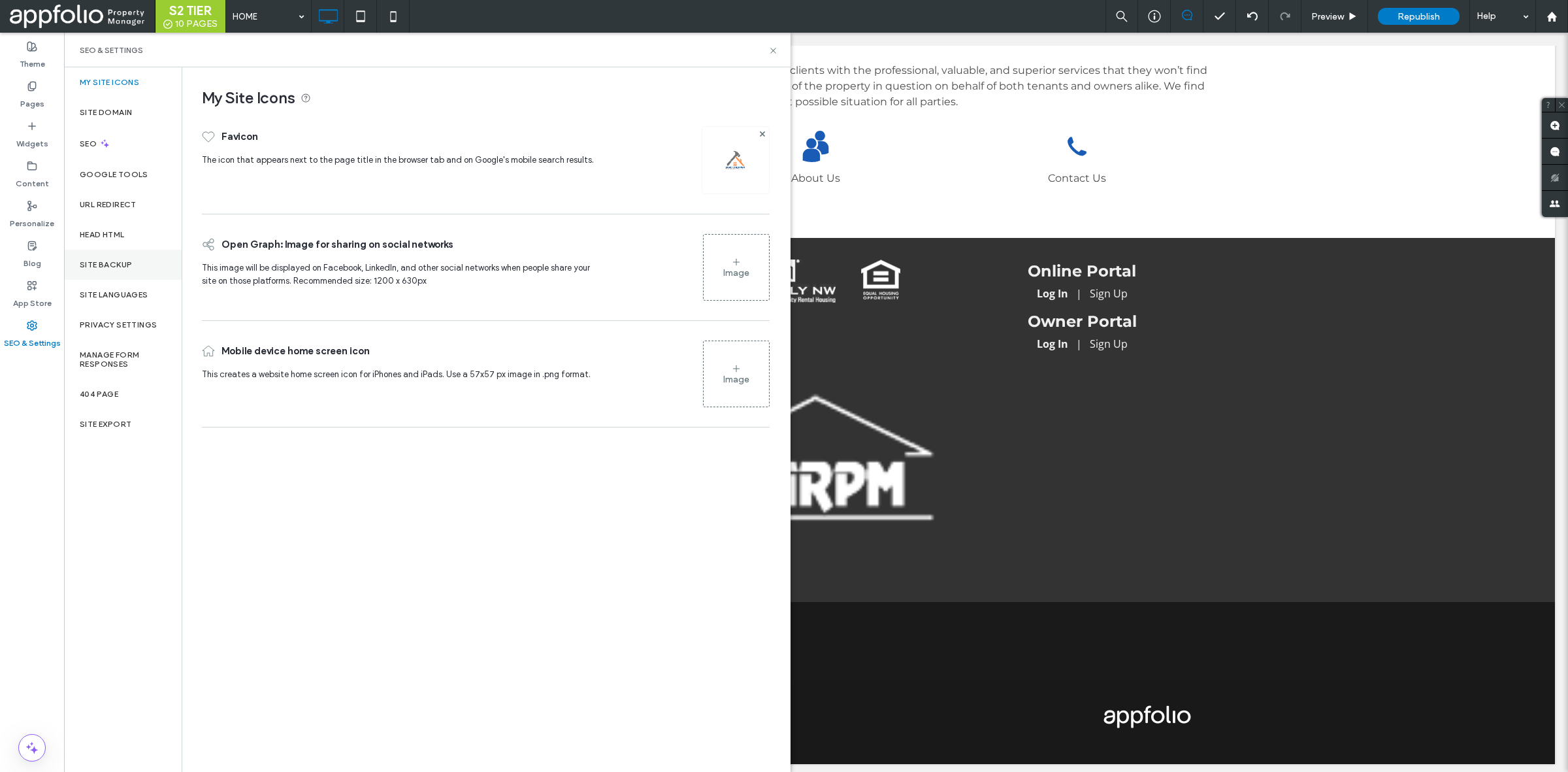
click at [138, 278] on div "Site Backup" at bounding box center [123, 265] width 118 height 30
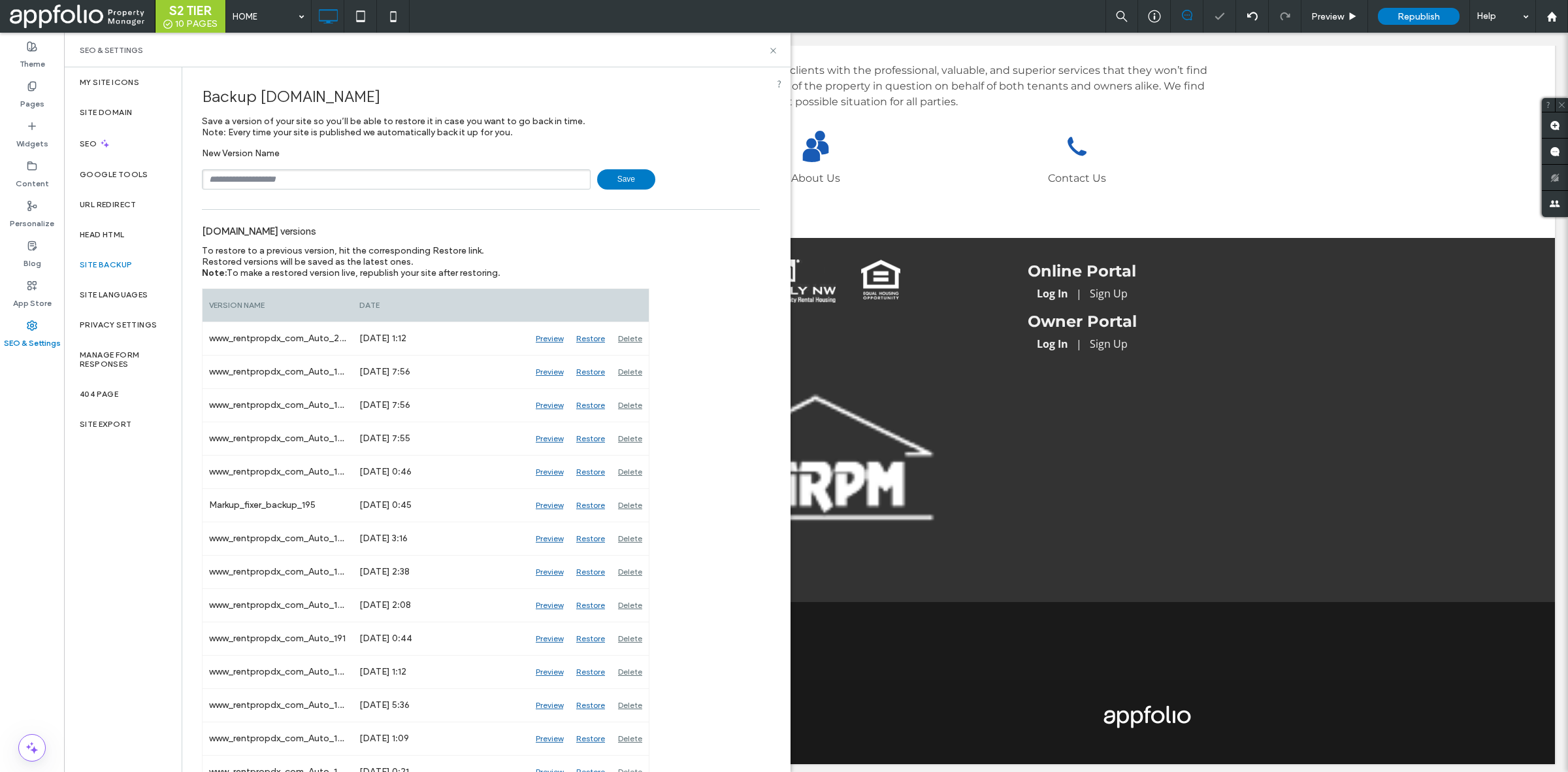
click at [328, 177] on input "text" at bounding box center [396, 179] width 389 height 21
type input "**********"
click at [644, 184] on span "Save" at bounding box center [626, 179] width 58 height 21
click at [773, 46] on icon at bounding box center [774, 51] width 10 height 10
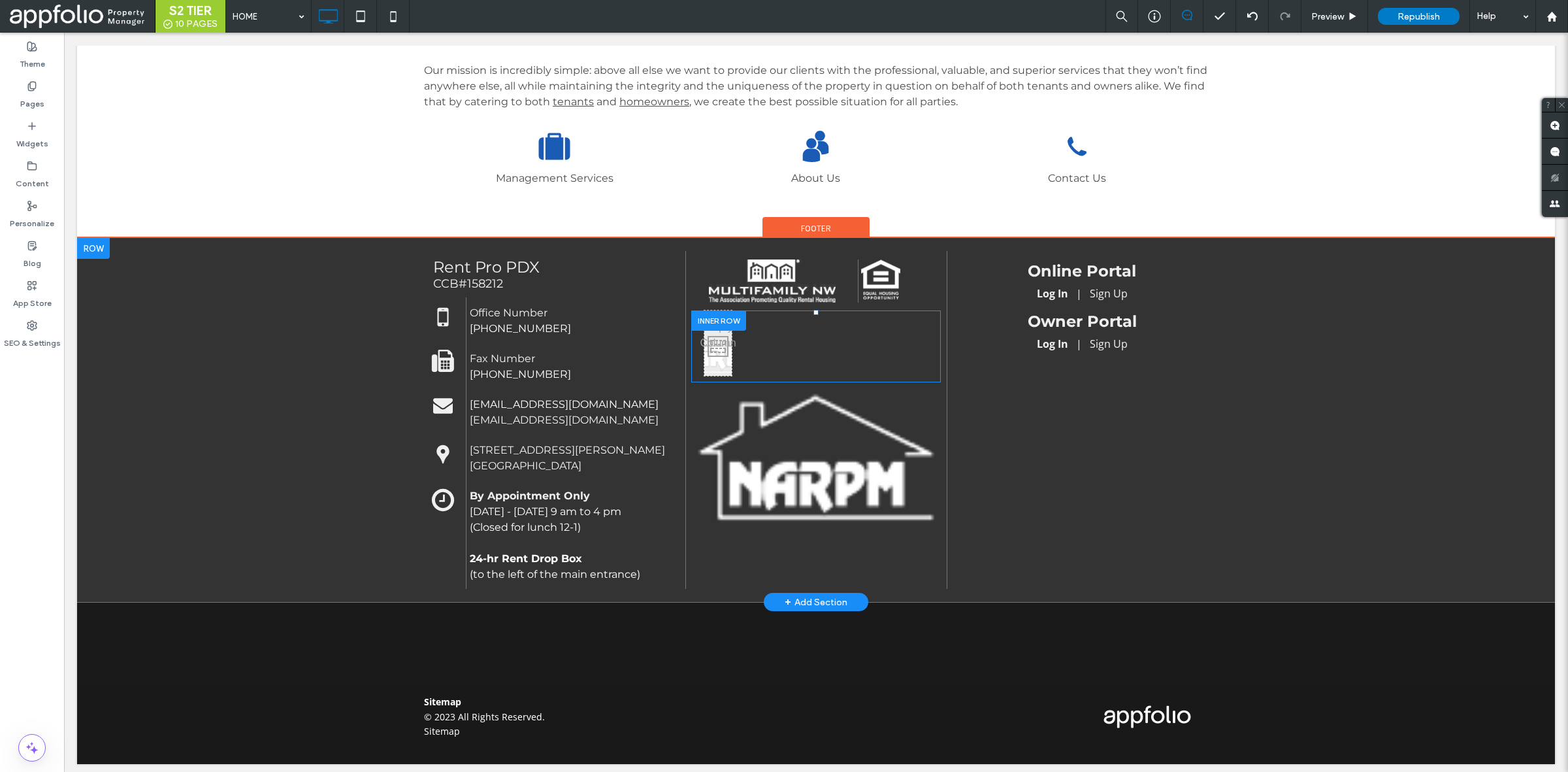
click at [717, 319] on div at bounding box center [719, 321] width 55 height 21
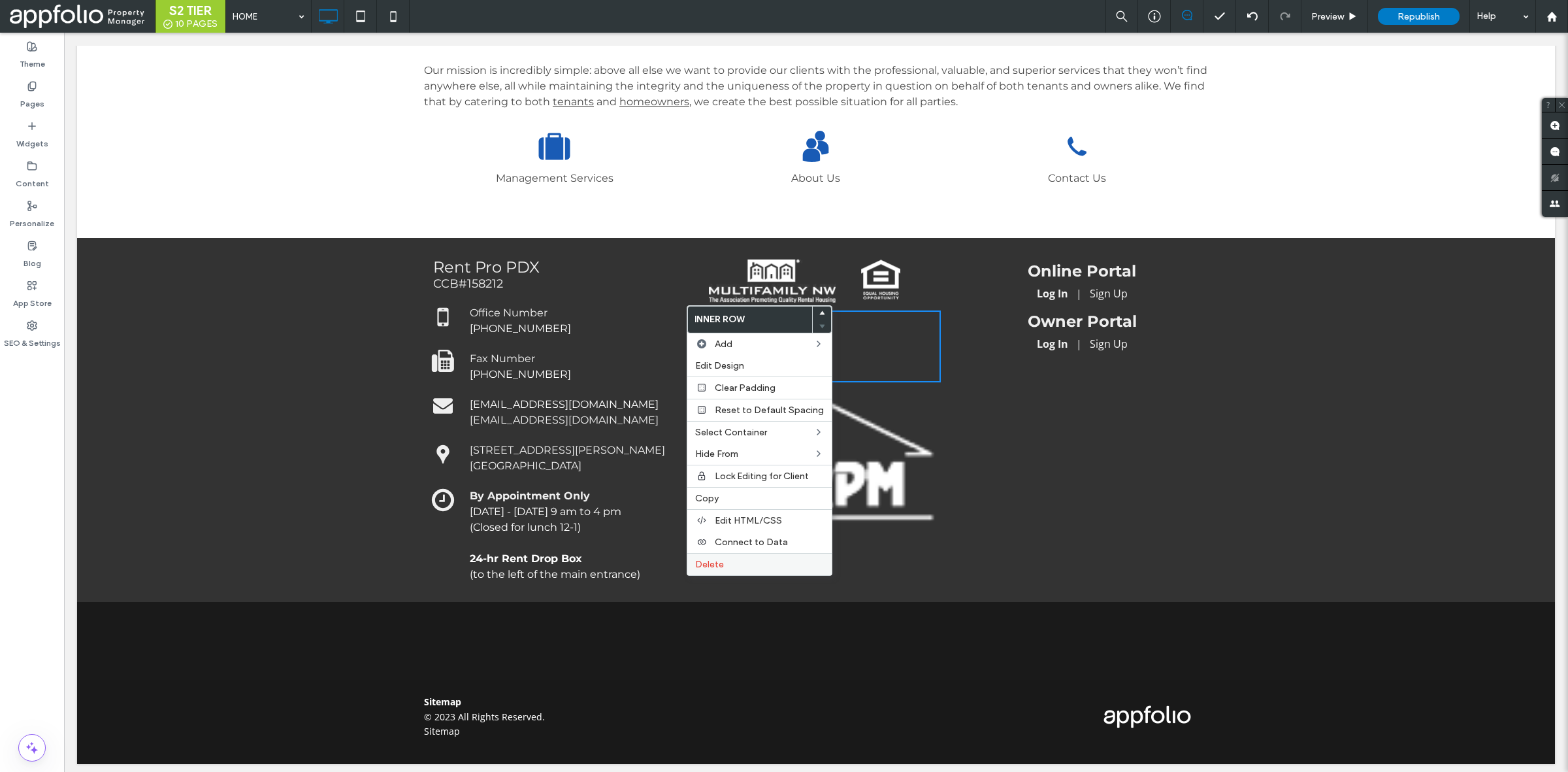
click at [751, 566] on label "Delete" at bounding box center [759, 564] width 129 height 11
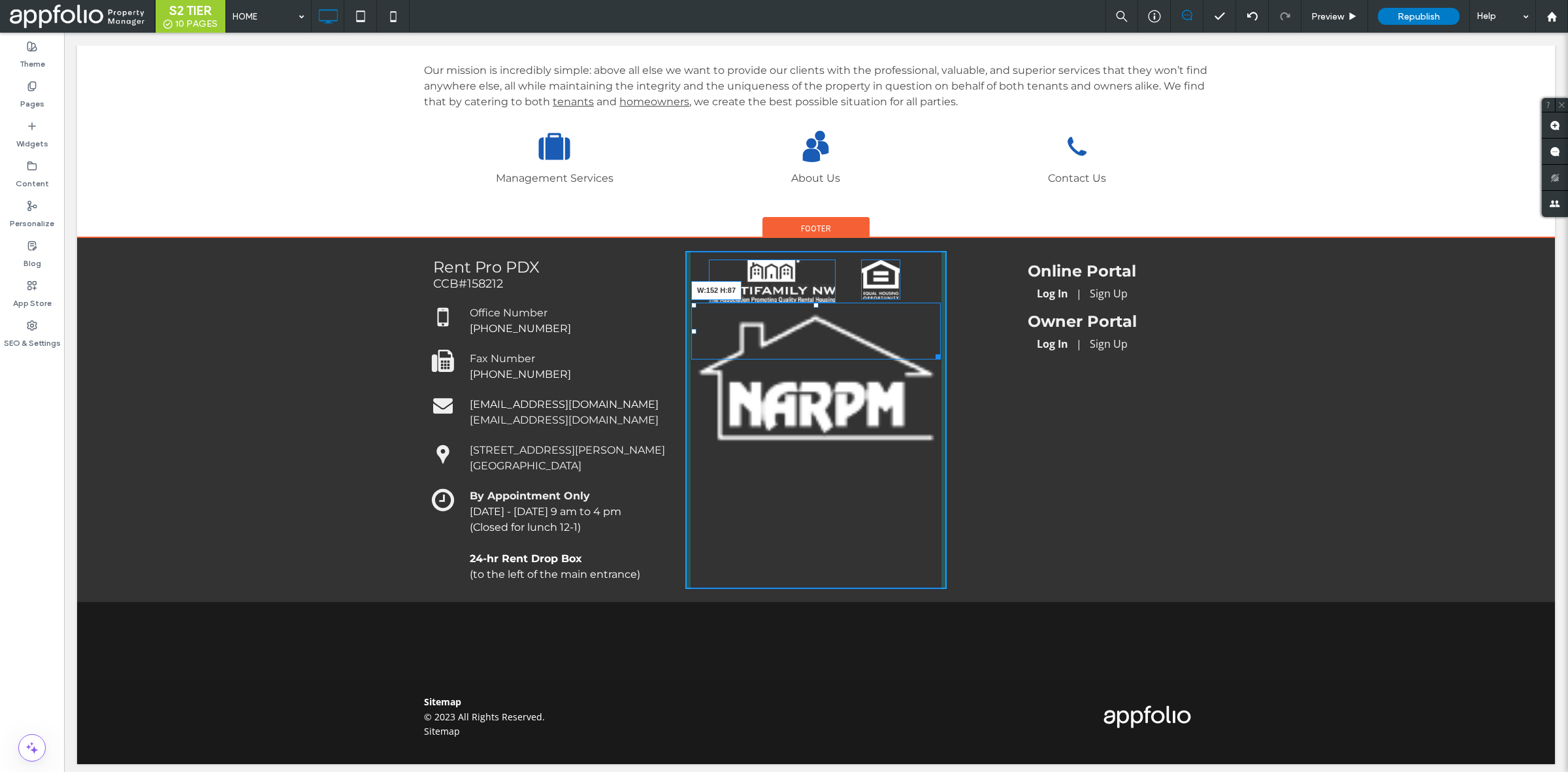
drag, startPoint x: 928, startPoint y: 435, endPoint x: 915, endPoint y: 418, distance: 21.4
click at [850, 386] on div "Click To Paste Click To Paste W:152 H:87 Click To Paste" at bounding box center [816, 420] width 261 height 338
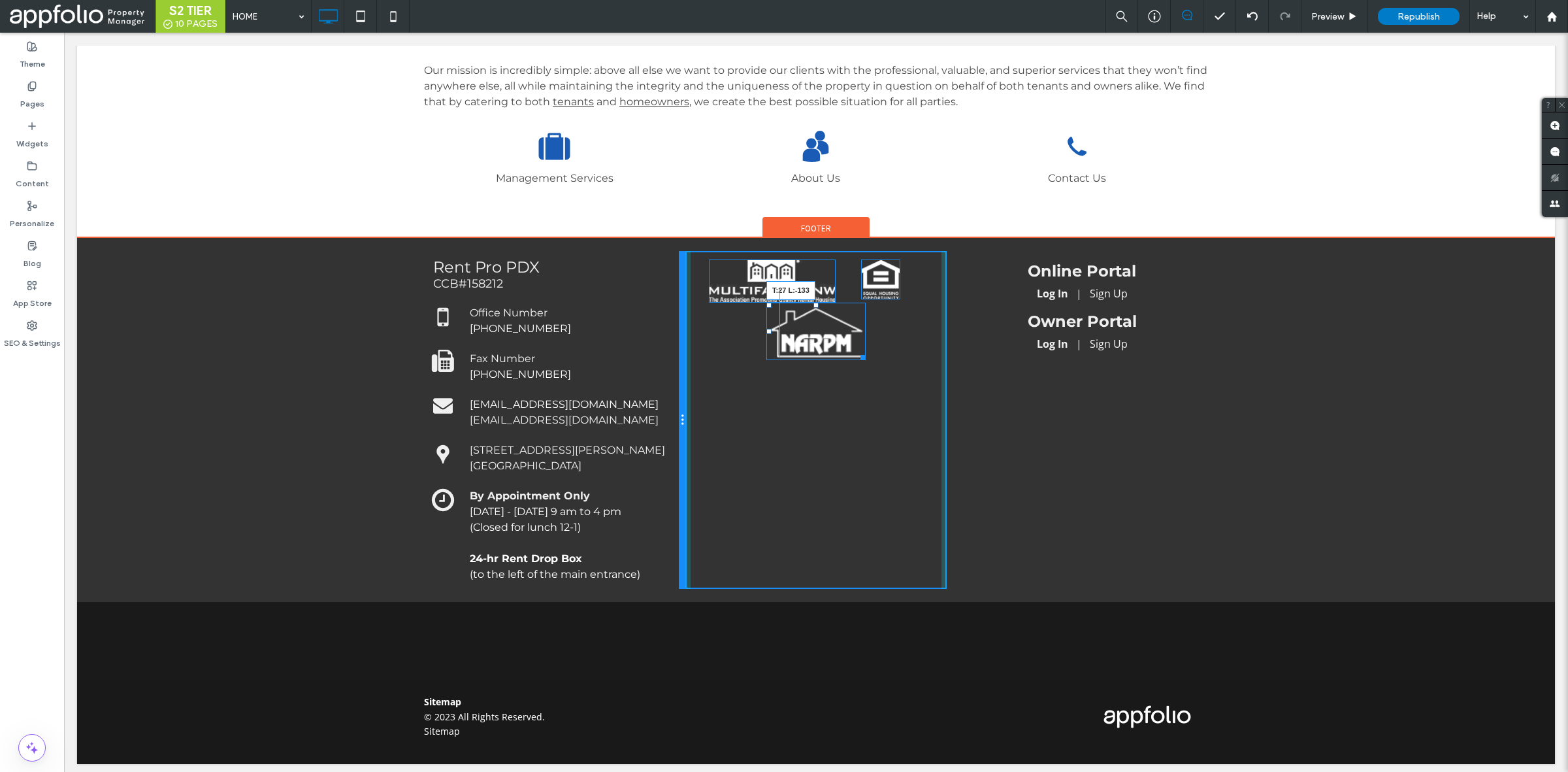
drag, startPoint x: 763, startPoint y: 299, endPoint x: 676, endPoint y: 318, distance: 89.1
click at [676, 318] on div "Rent Pro PDX CCB#158212 Click To Paste Office Number [PHONE_NUMBER] Click To Pa…" at bounding box center [816, 420] width 784 height 338
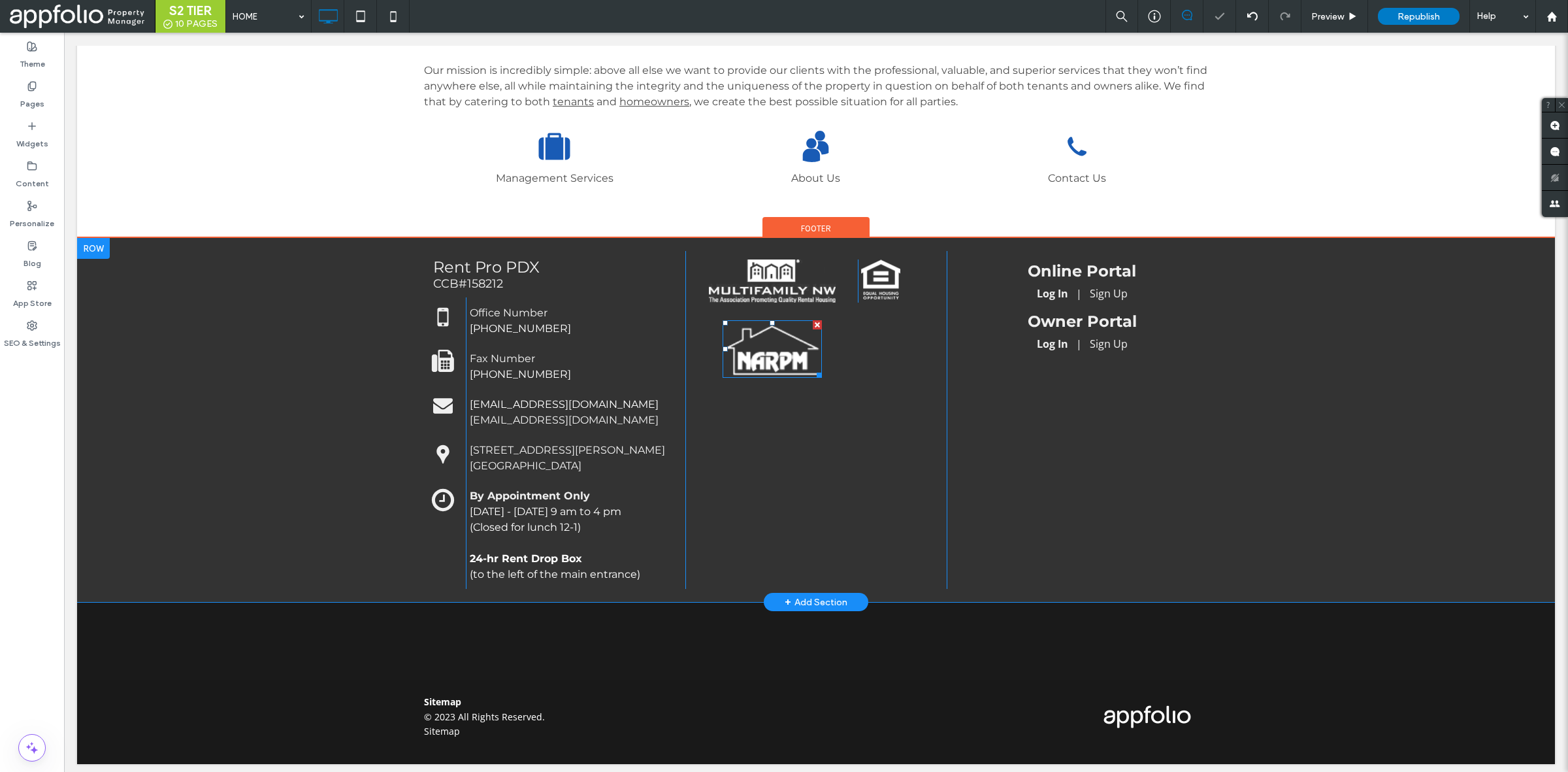
click at [848, 456] on div "Click To Paste Click To Paste Click To Paste" at bounding box center [816, 420] width 261 height 338
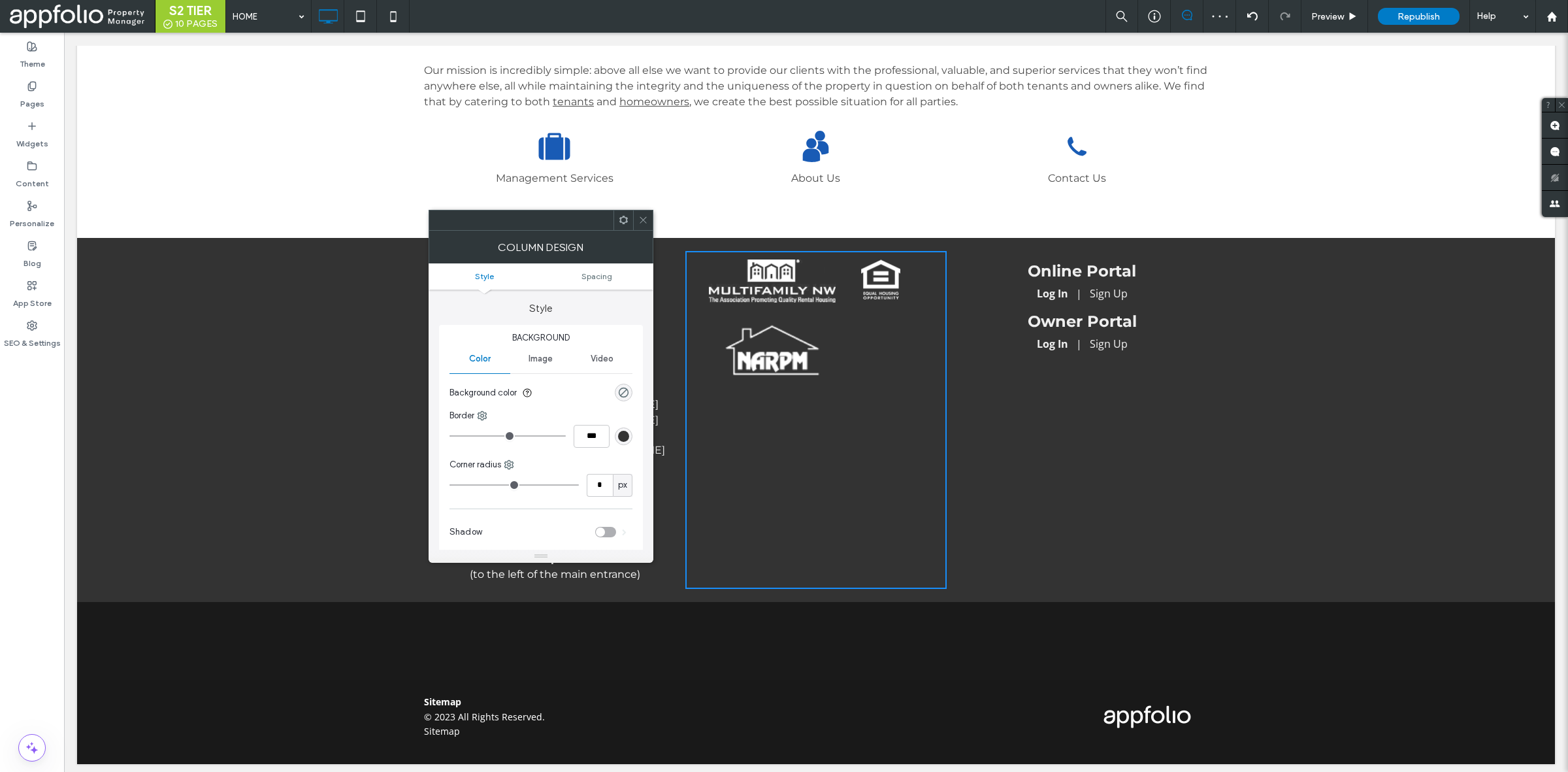
click at [641, 215] on icon at bounding box center [643, 220] width 10 height 10
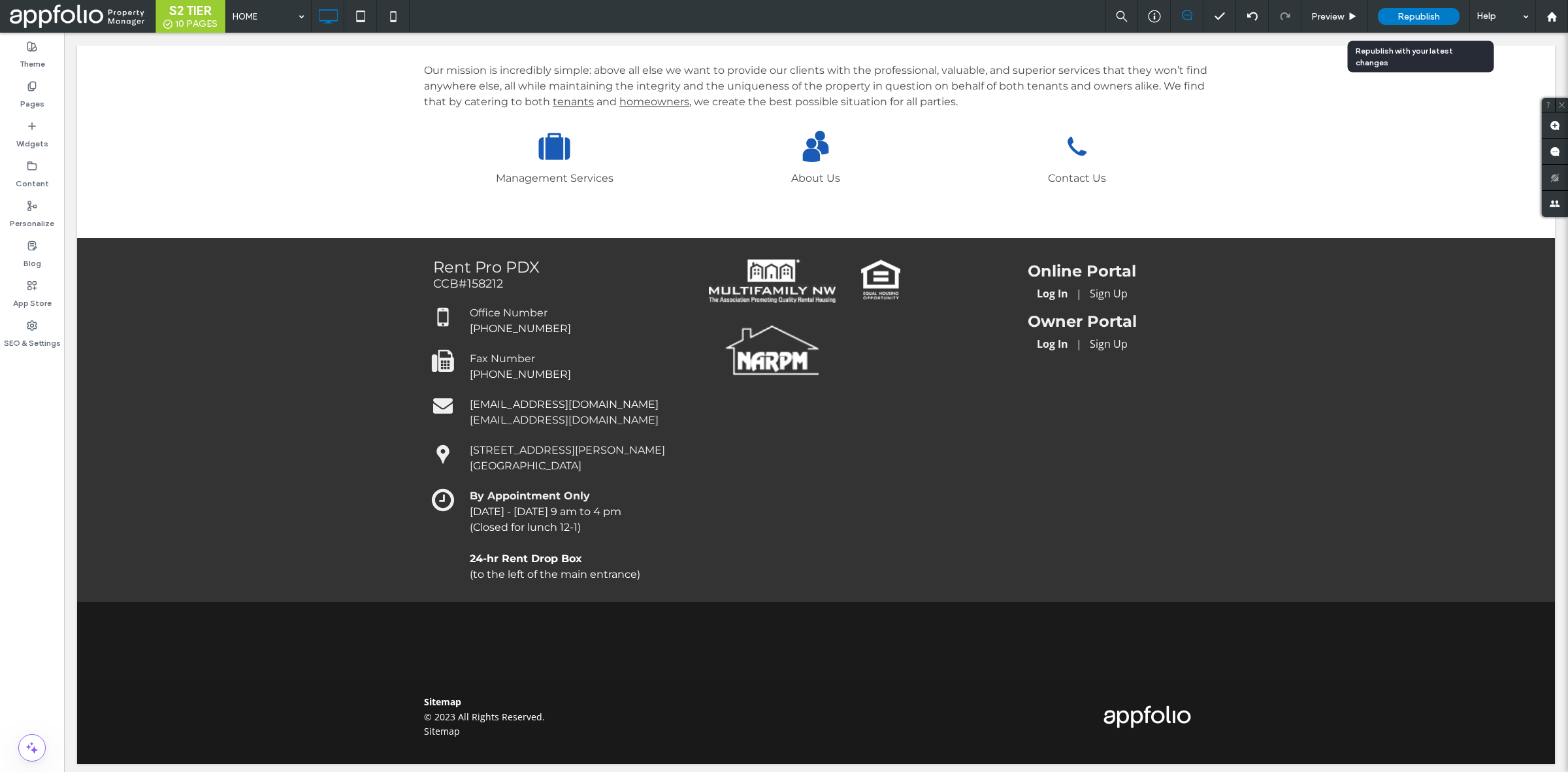
click at [1442, 12] on div "Republish" at bounding box center [1419, 16] width 82 height 17
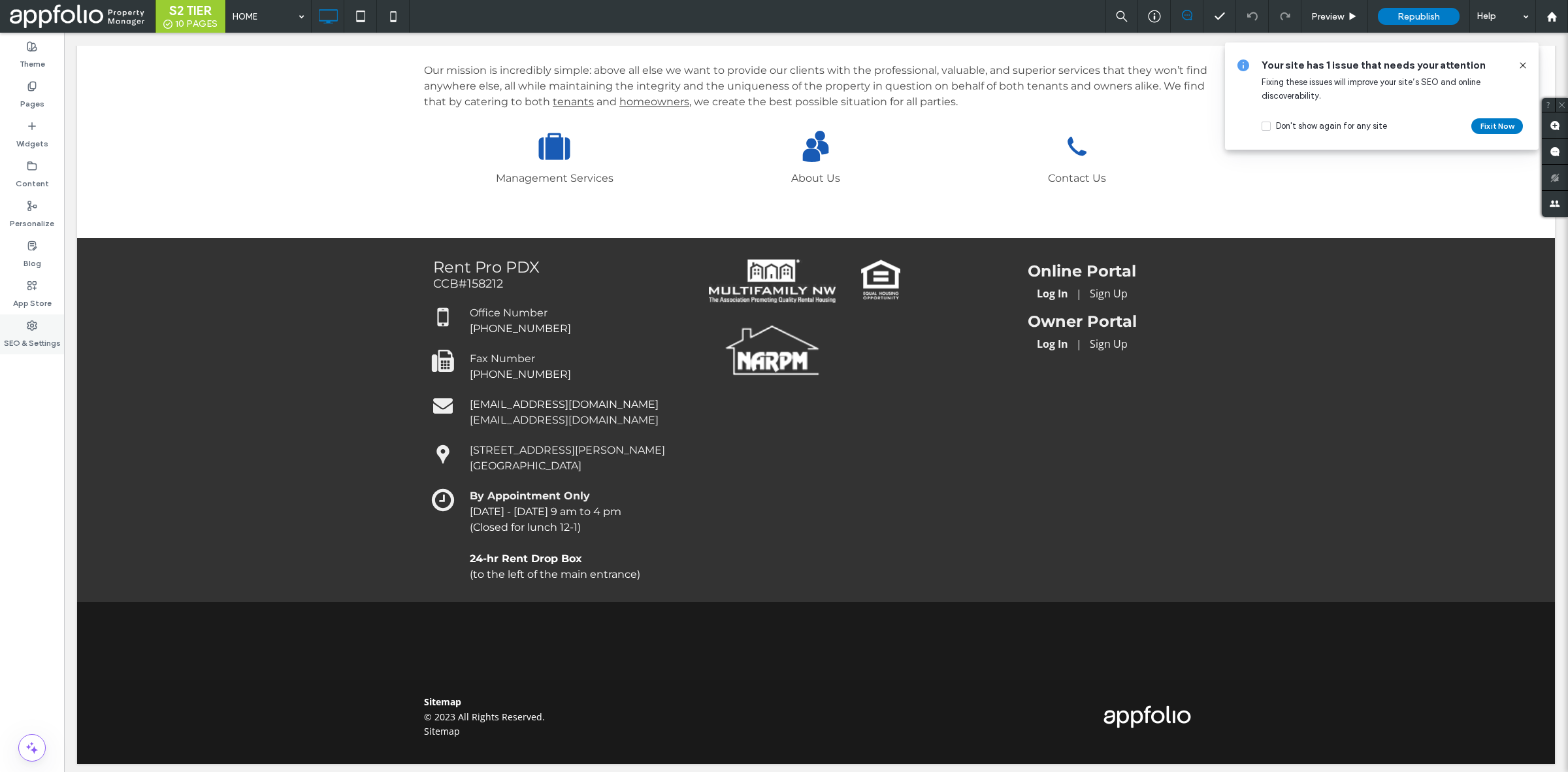
click at [46, 345] on label "SEO & Settings" at bounding box center [32, 339] width 57 height 19
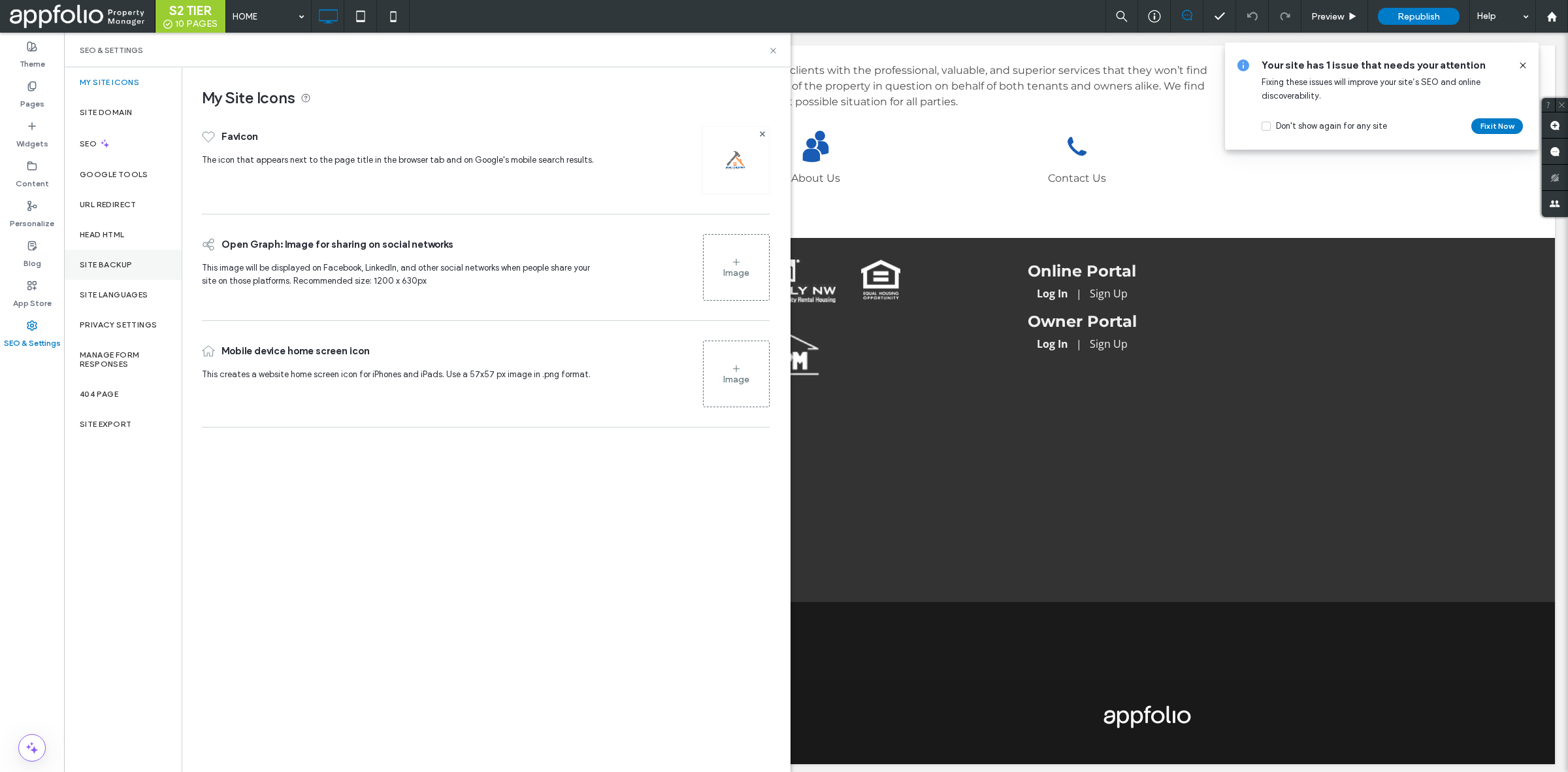
click at [143, 268] on div "Site Backup" at bounding box center [123, 265] width 118 height 30
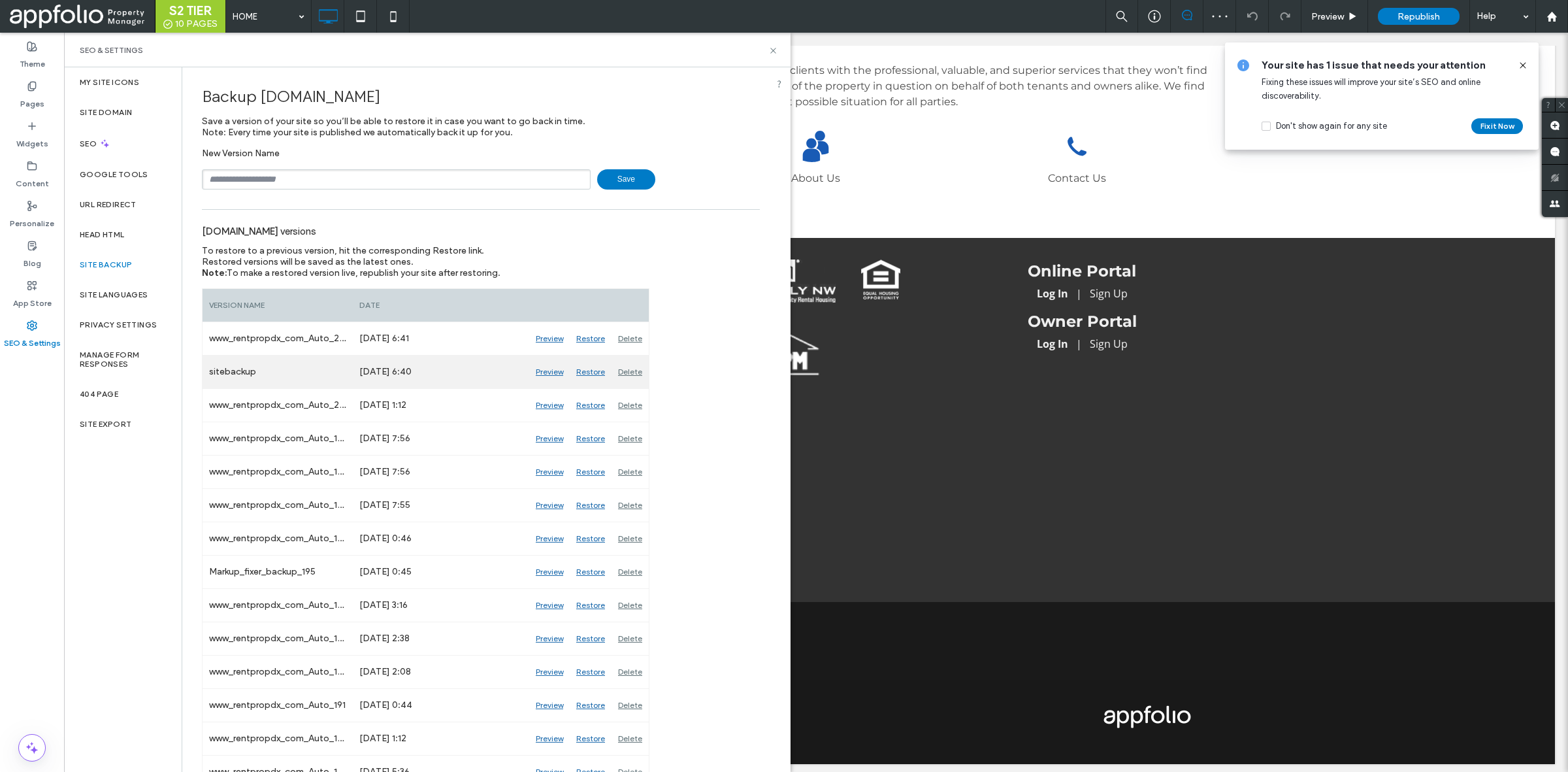
click at [553, 375] on div "Preview" at bounding box center [549, 372] width 40 height 32
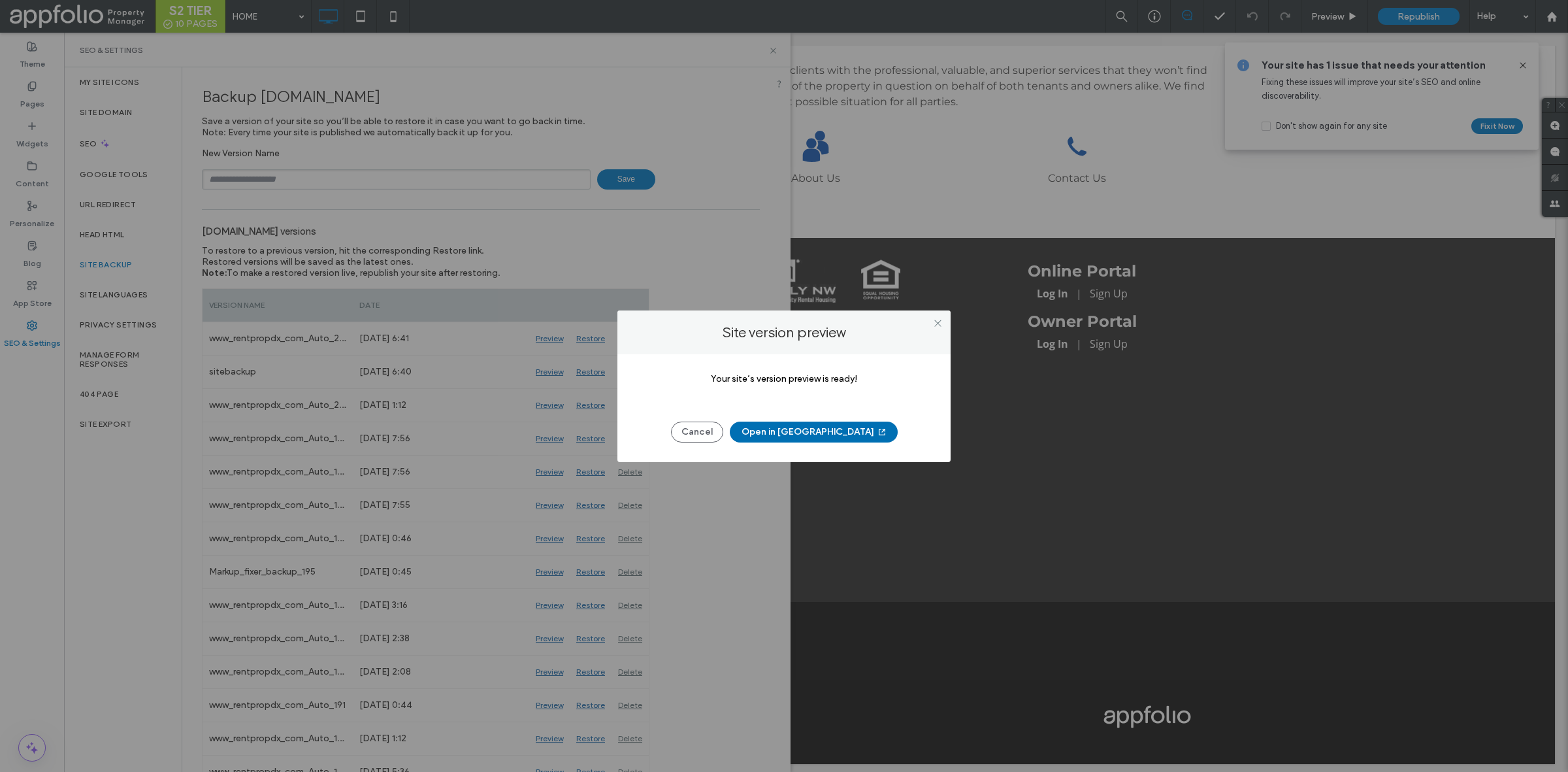
click at [817, 428] on button "Open in [GEOGRAPHIC_DATA]" at bounding box center [814, 432] width 168 height 21
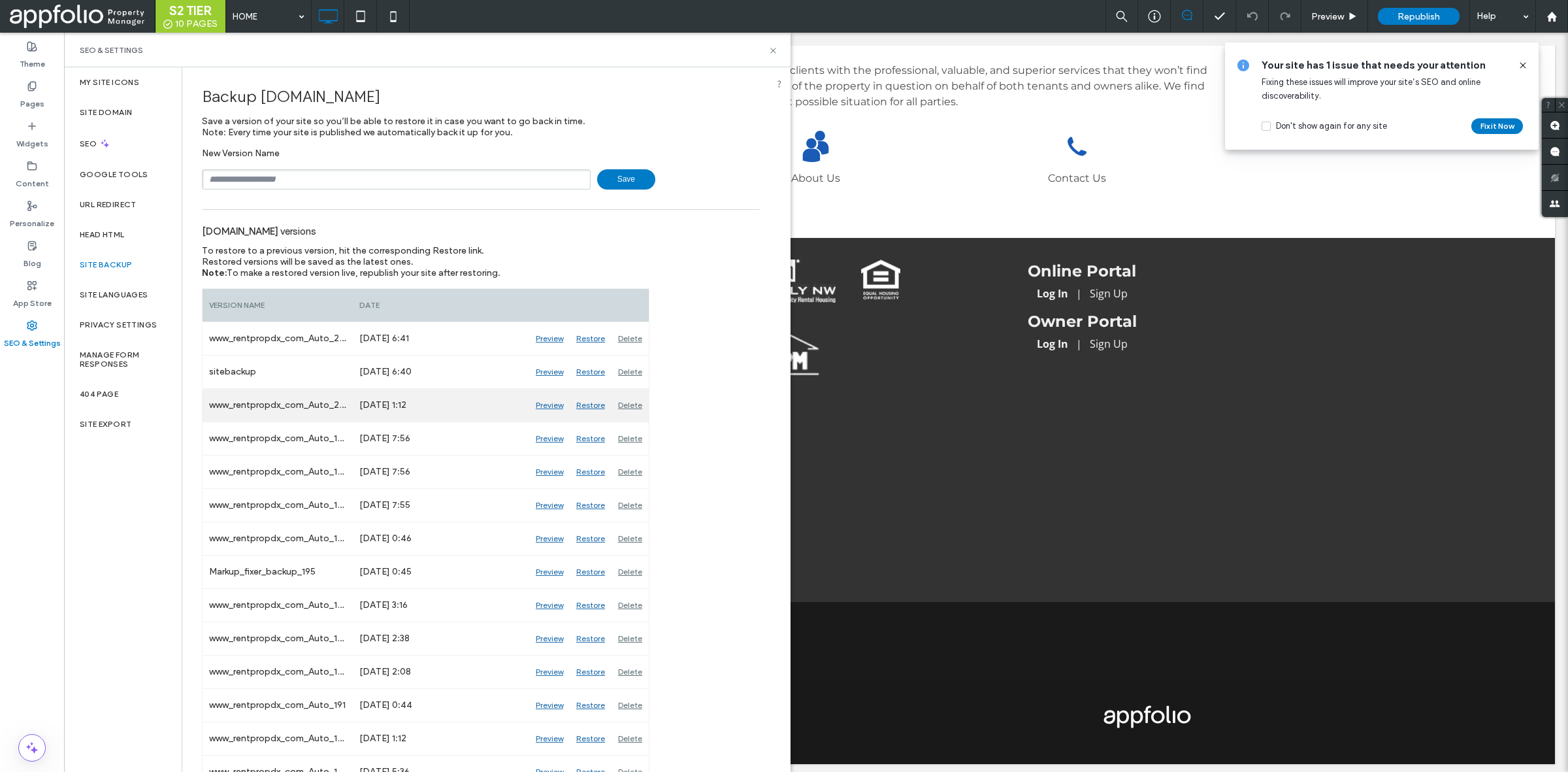
click at [554, 412] on div "Preview" at bounding box center [549, 405] width 40 height 32
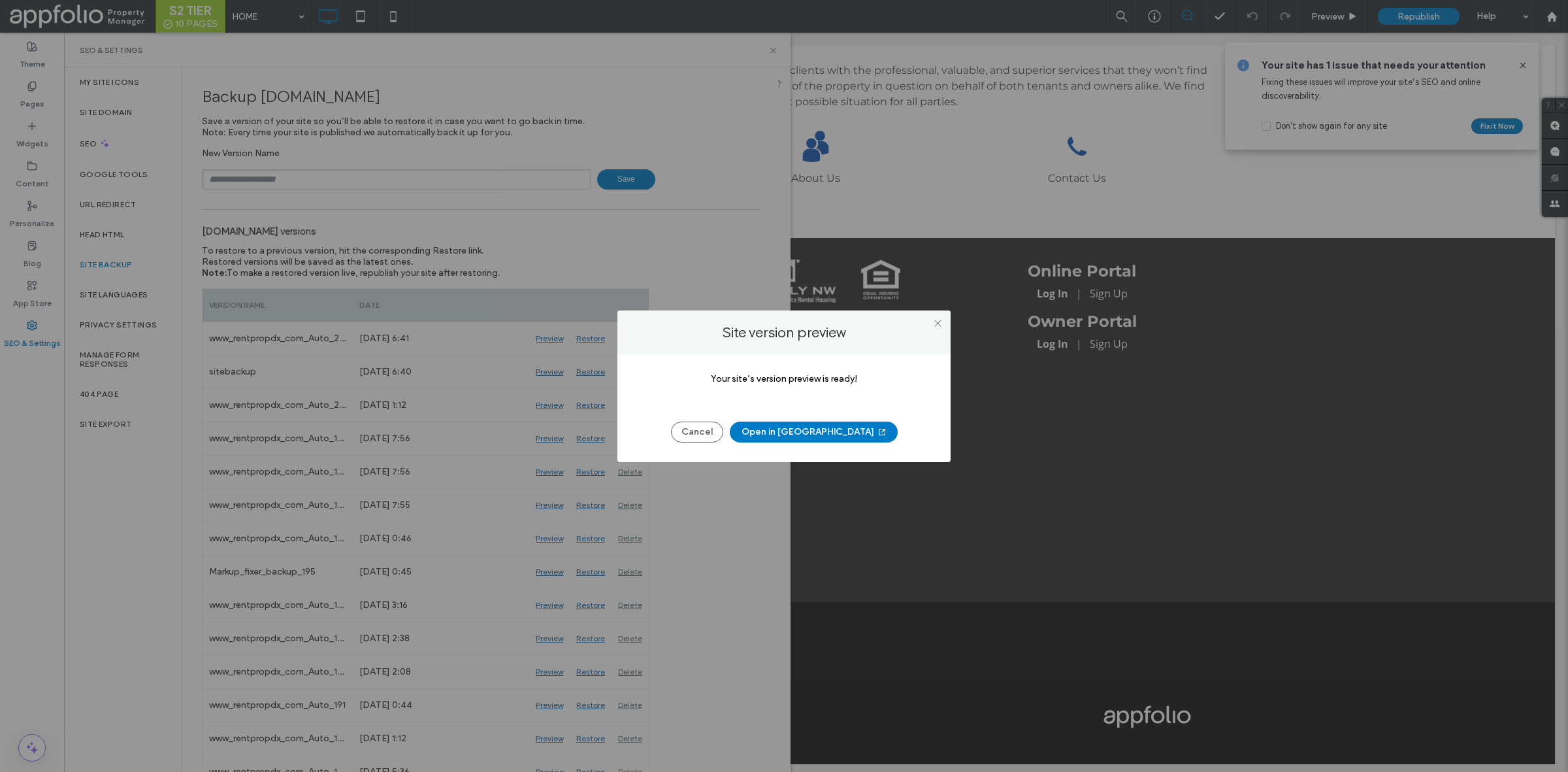
click at [772, 434] on button "Open in [GEOGRAPHIC_DATA]" at bounding box center [814, 432] width 168 height 21
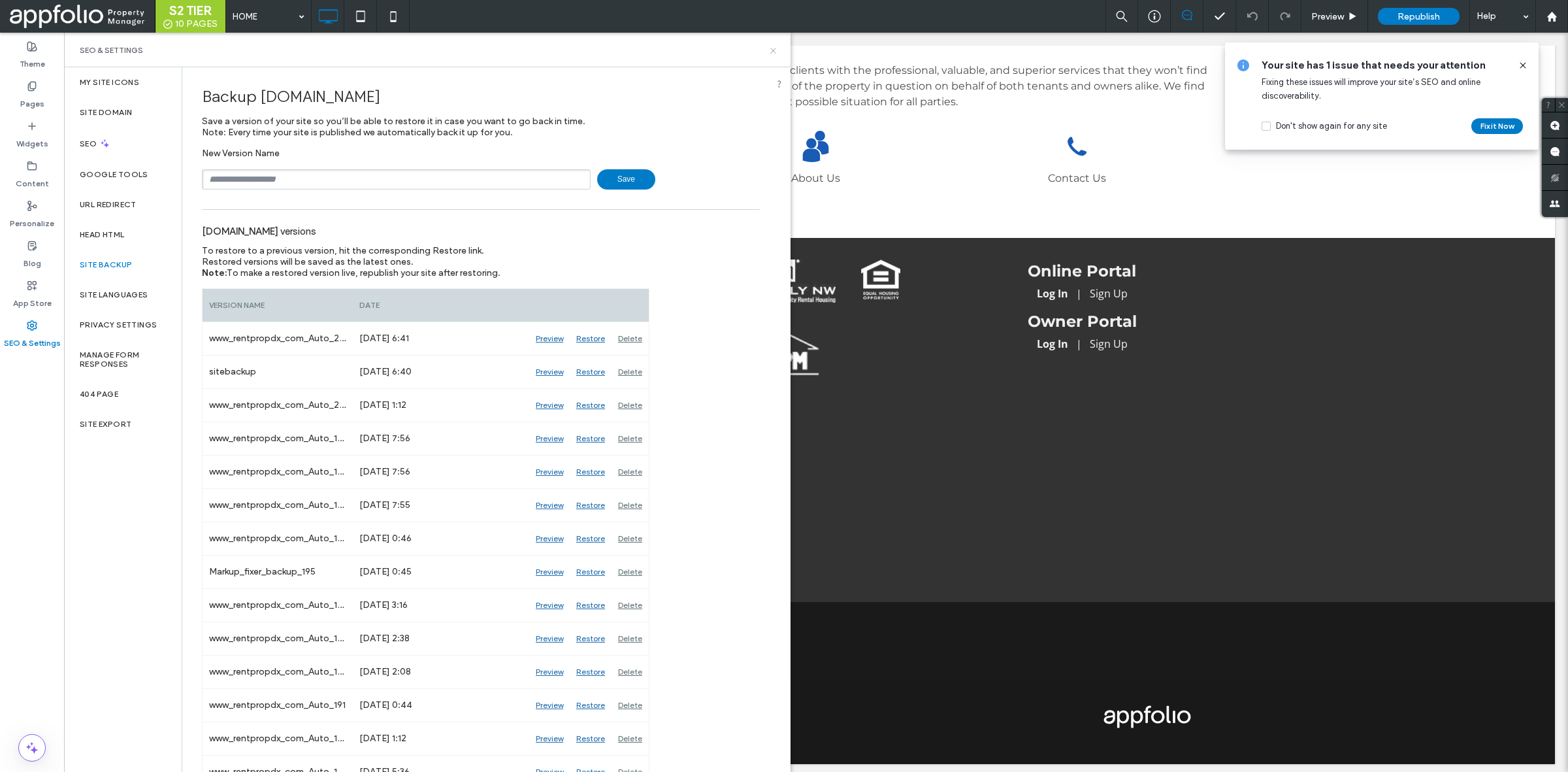
click at [775, 54] on icon at bounding box center [774, 51] width 10 height 10
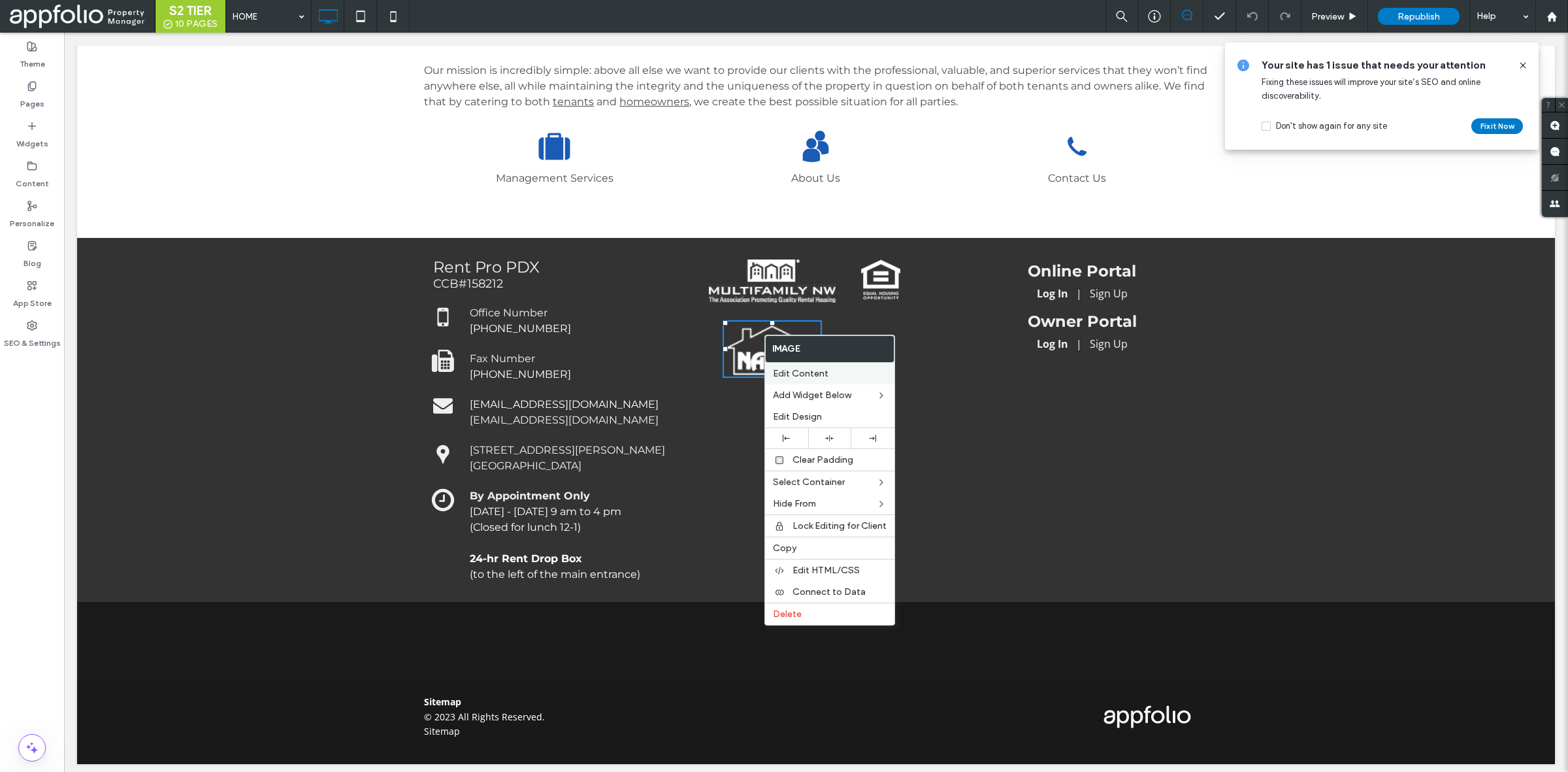
click at [842, 368] on label "Edit Content" at bounding box center [830, 373] width 114 height 11
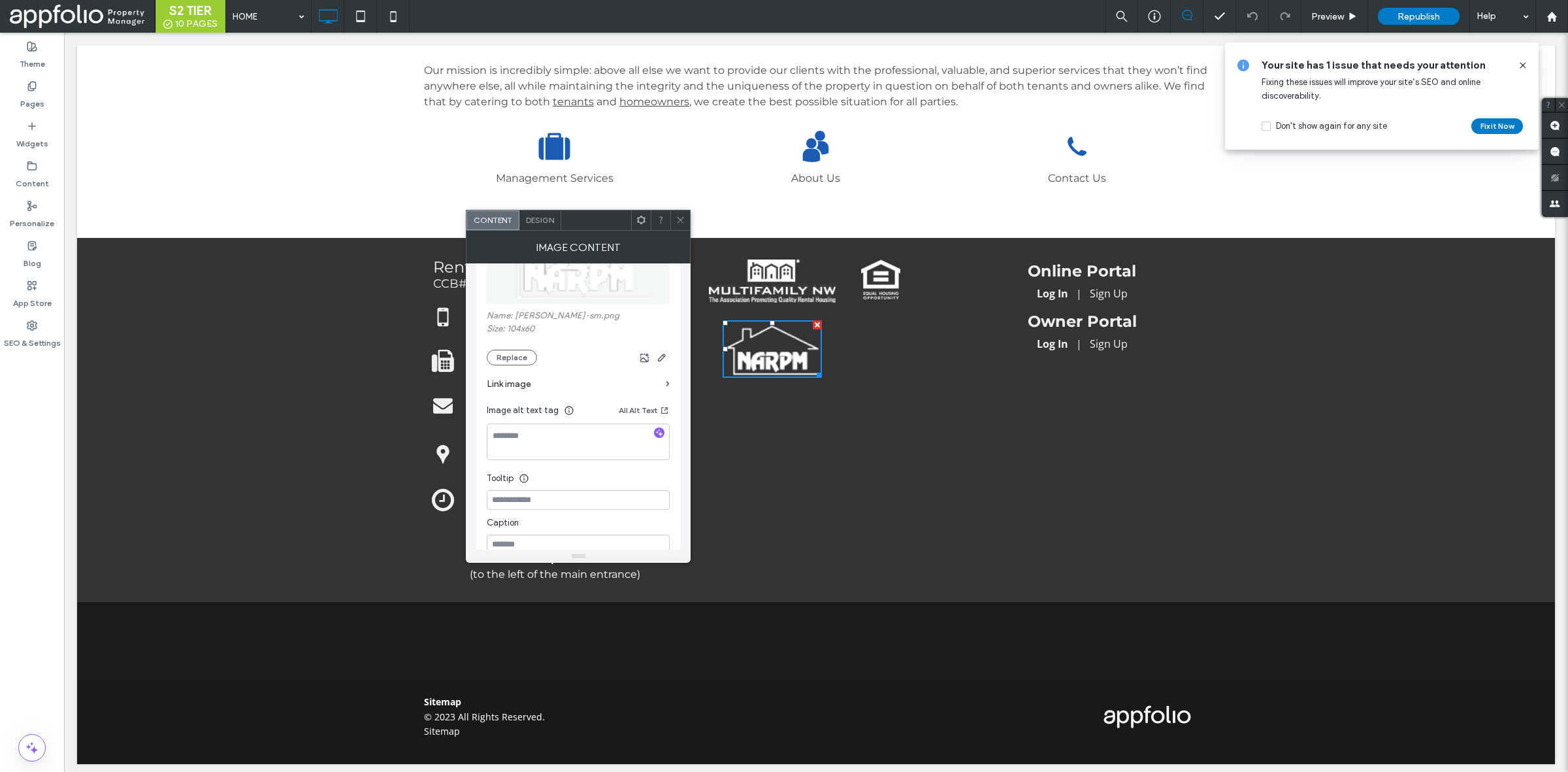
scroll to position [216, 0]
click at [604, 374] on label "Link image" at bounding box center [573, 379] width 174 height 25
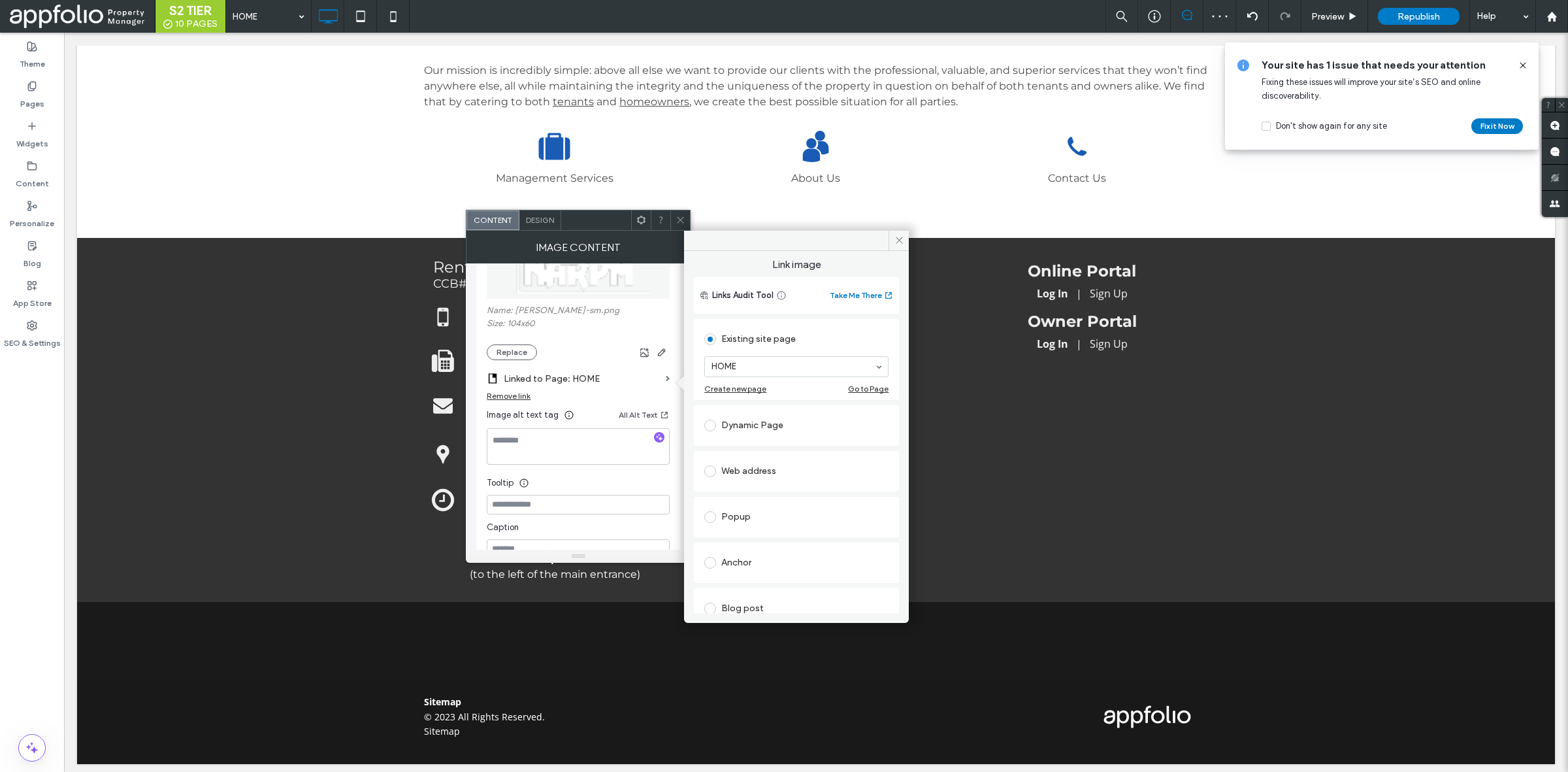
click at [753, 481] on div "Web address" at bounding box center [796, 471] width 184 height 21
click at [773, 451] on input "url" at bounding box center [796, 455] width 184 height 17
paste input "**********"
type input "**********"
click at [879, 410] on div "**********" at bounding box center [796, 481] width 205 height 142
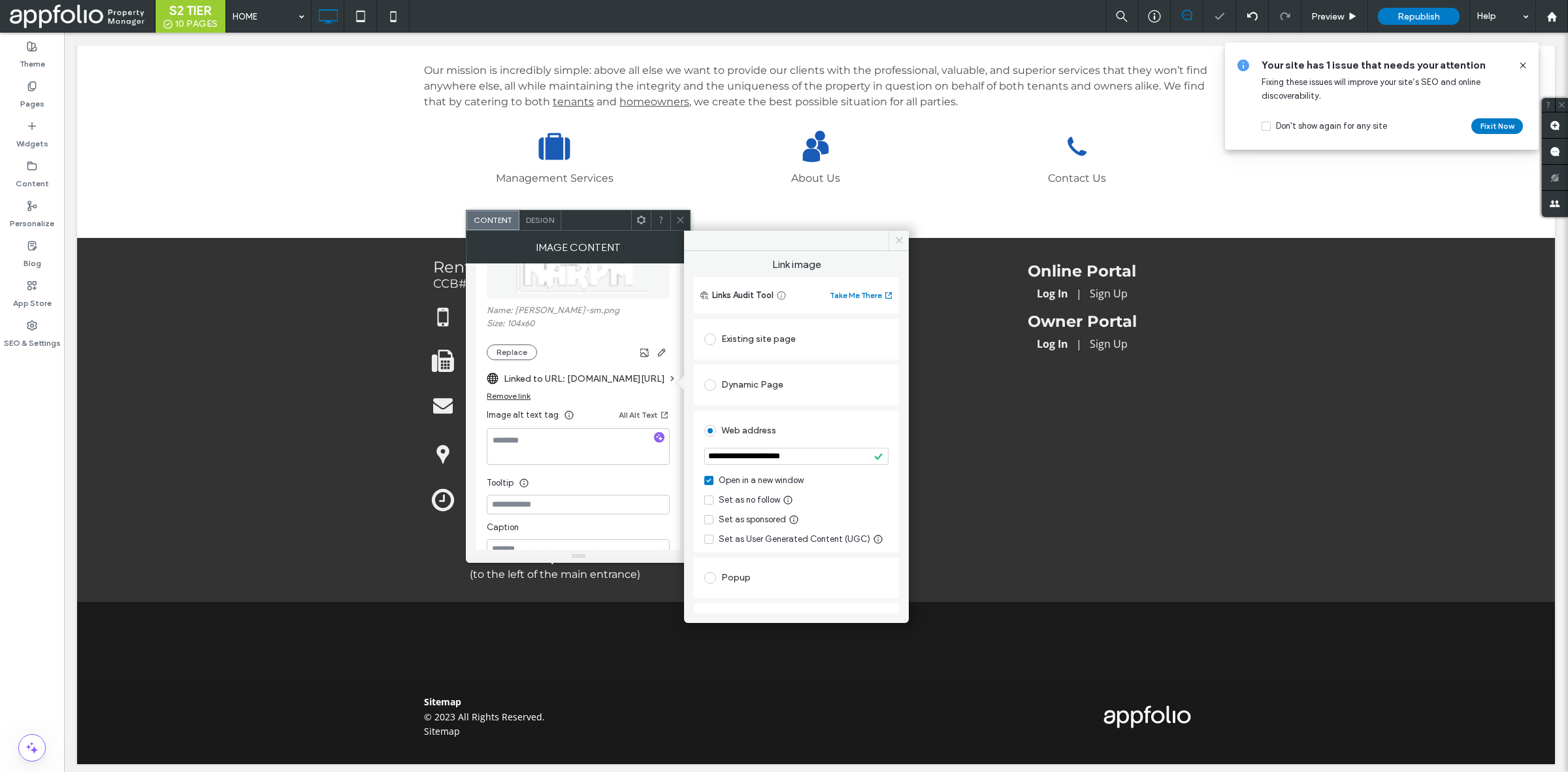
click at [903, 236] on icon at bounding box center [900, 240] width 10 height 10
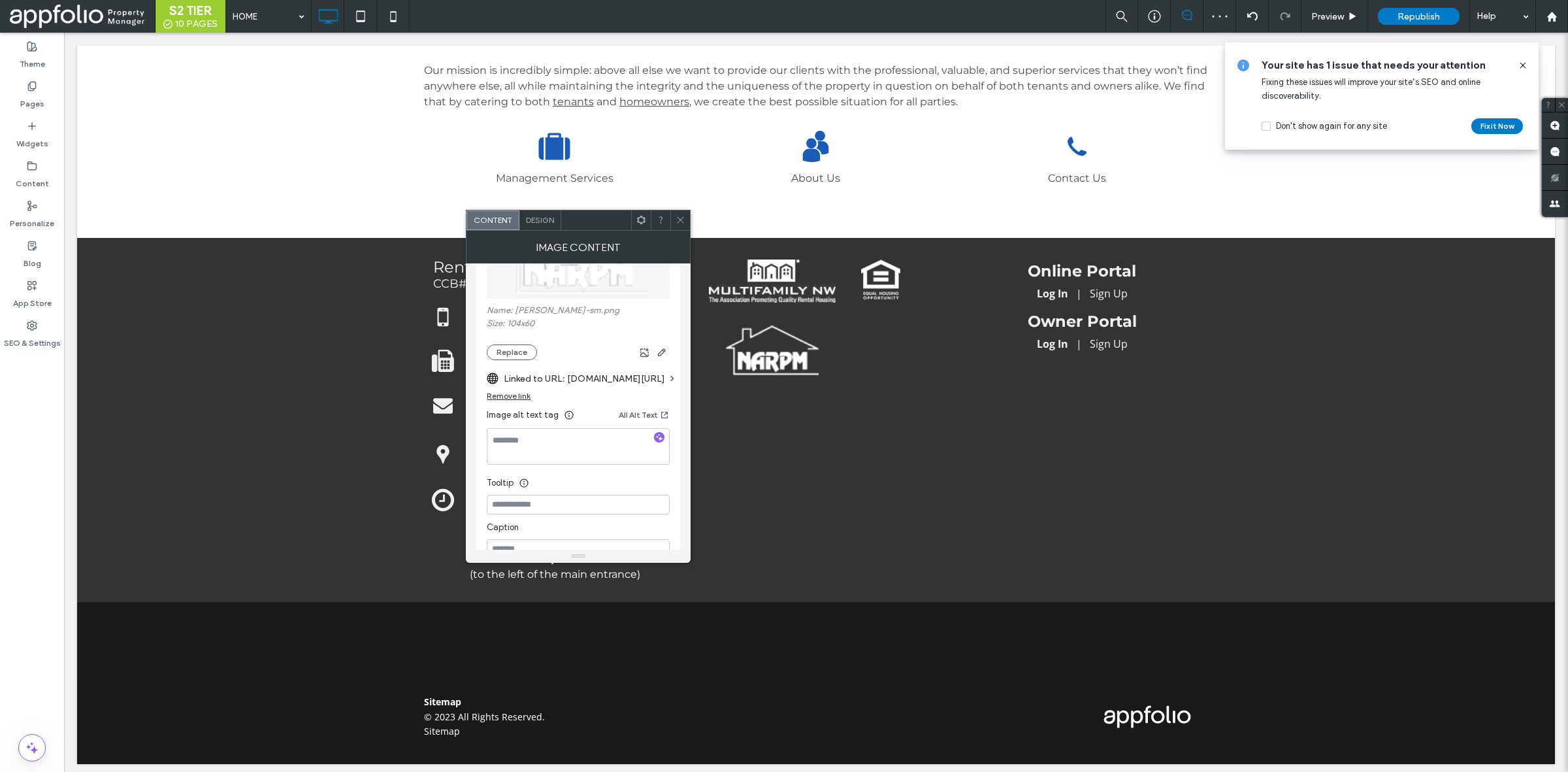
click at [679, 221] on icon at bounding box center [680, 220] width 10 height 10
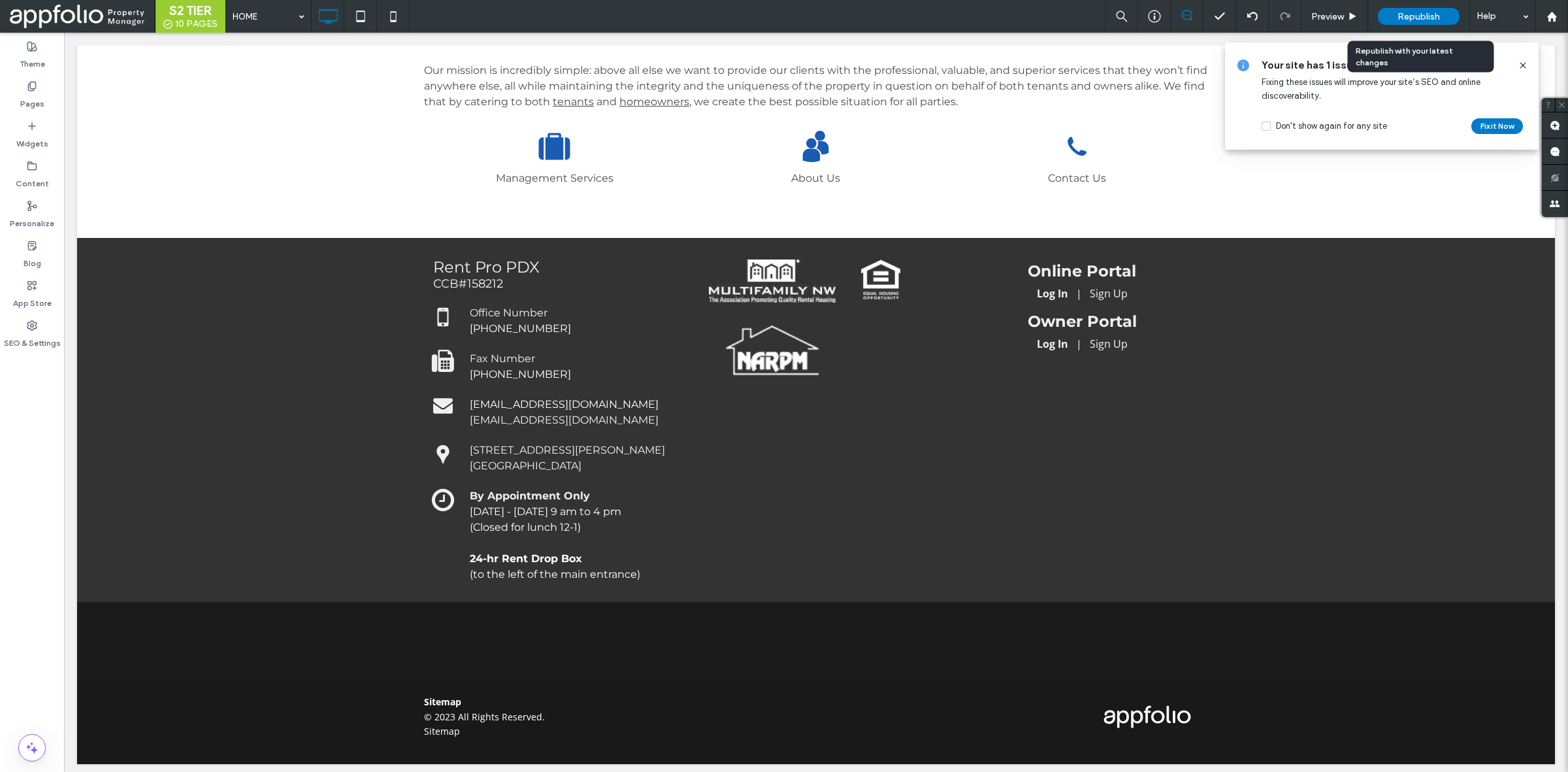
click at [1416, 12] on span "Republish" at bounding box center [1419, 16] width 42 height 11
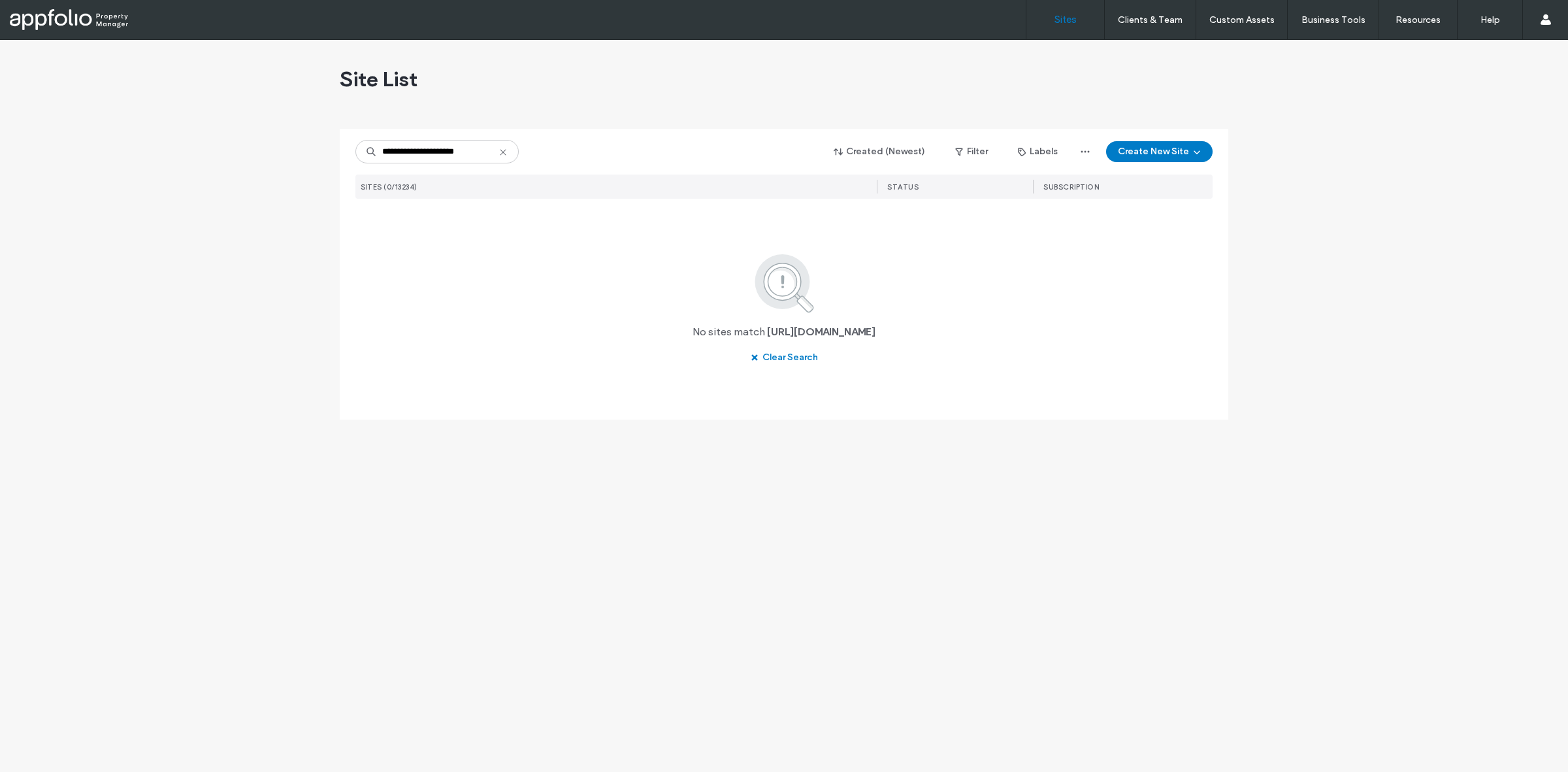
type input "**********"
